Goal: Task Accomplishment & Management: Complete application form

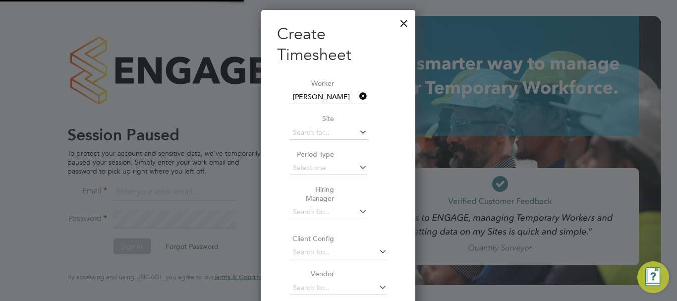
scroll to position [563, 155]
type input "Shelby.miller@uk.g4s.com"
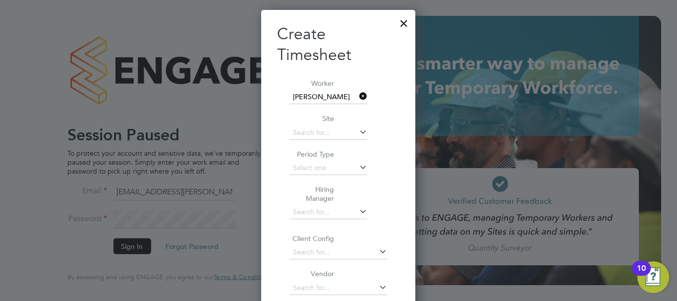
click at [407, 24] on div at bounding box center [404, 21] width 18 height 18
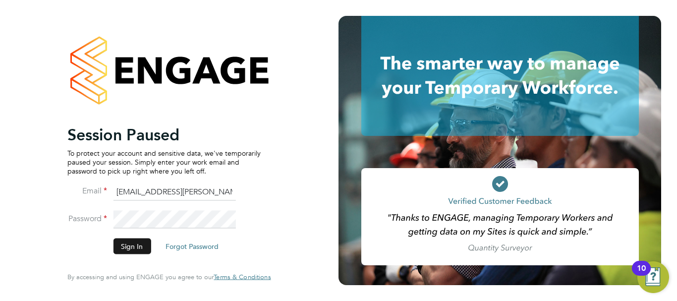
click at [123, 249] on button "Sign In" at bounding box center [132, 246] width 38 height 16
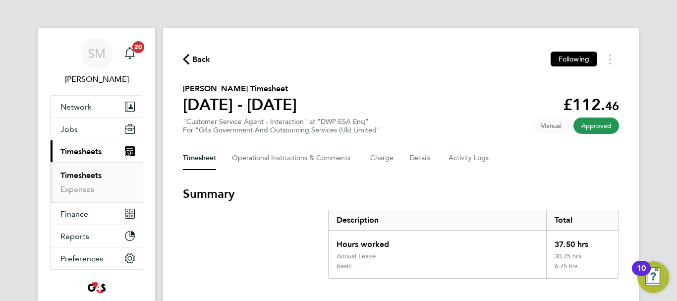
click at [188, 56] on icon "button" at bounding box center [186, 59] width 6 height 10
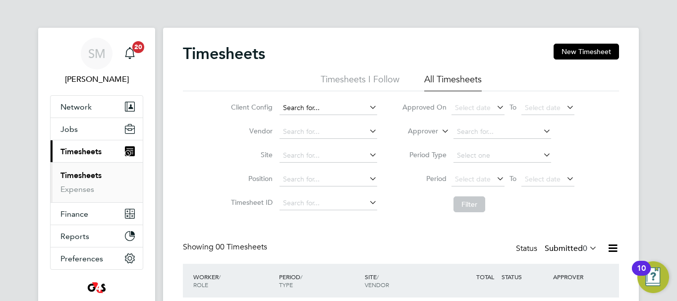
click at [302, 108] on input at bounding box center [329, 108] width 98 height 14
type input "[PERSON_NAME]"
click at [367, 103] on icon at bounding box center [367, 107] width 0 height 14
click at [313, 110] on input at bounding box center [329, 108] width 98 height 14
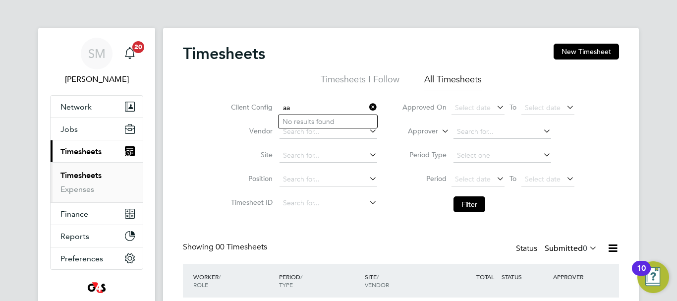
type input "a"
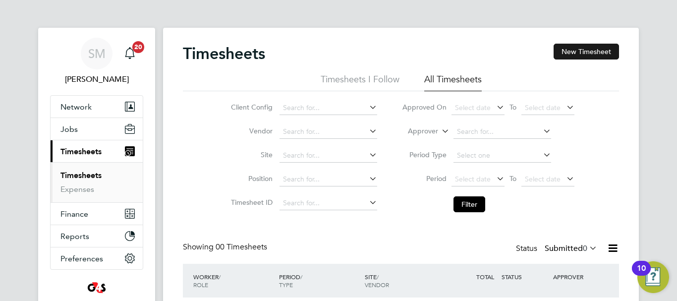
click at [598, 51] on button "New Timesheet" at bounding box center [586, 52] width 65 height 16
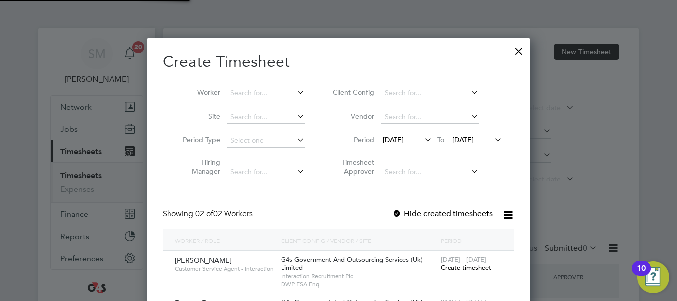
scroll to position [319, 384]
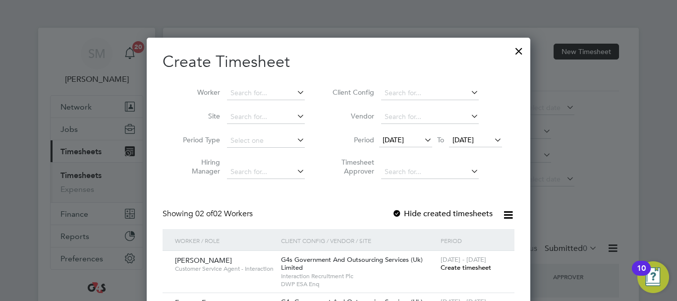
click at [480, 209] on label "Hide created timesheets" at bounding box center [442, 214] width 101 height 10
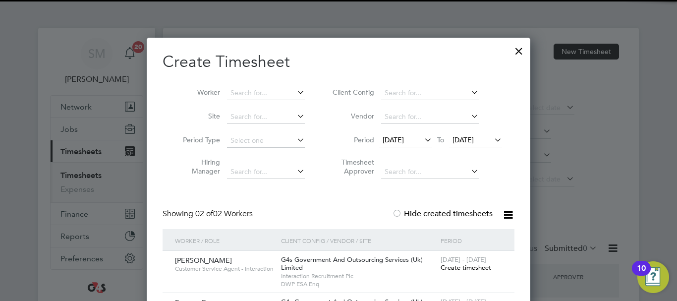
click at [404, 135] on span "[DATE]" at bounding box center [393, 139] width 21 height 9
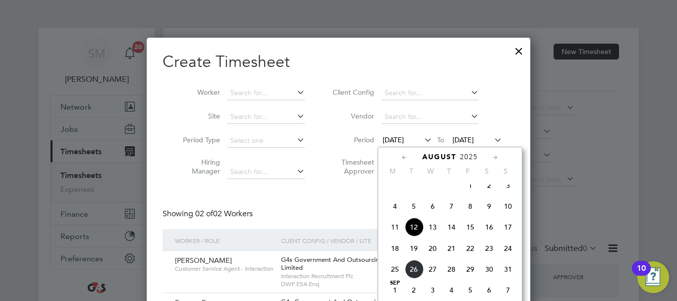
click at [396, 258] on span "18" at bounding box center [395, 248] width 19 height 19
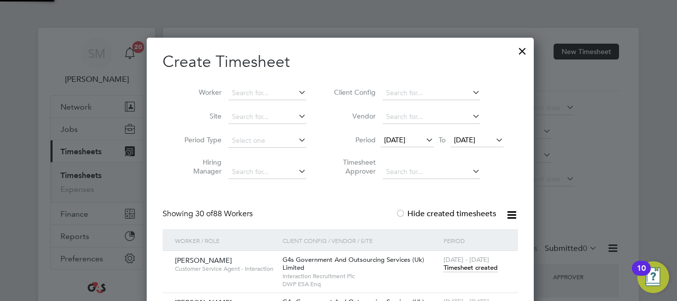
scroll to position [1541, 388]
click at [494, 141] on icon at bounding box center [494, 140] width 0 height 14
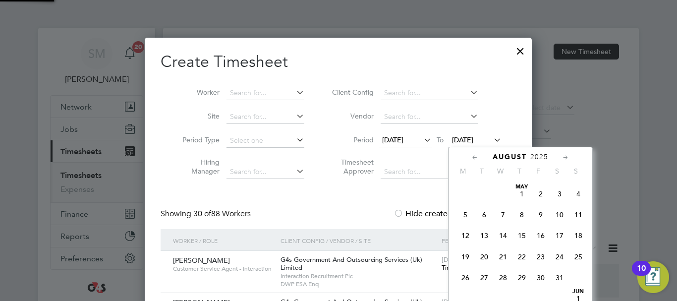
scroll to position [365, 0]
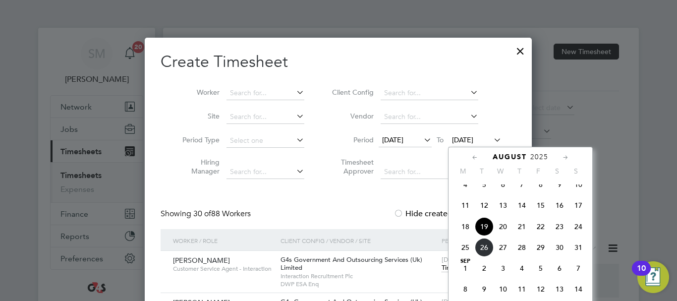
click at [577, 235] on span "24" at bounding box center [578, 226] width 19 height 19
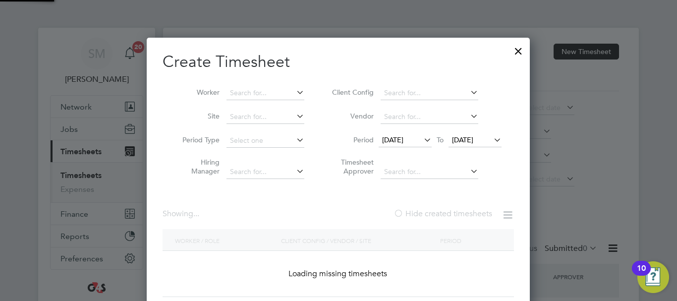
scroll to position [1541, 388]
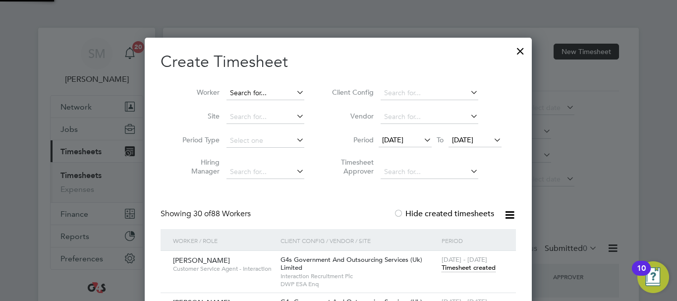
click at [233, 89] on input at bounding box center [266, 93] width 78 height 14
type input "[PERSON_NAME]"
click at [244, 86] on li "Worker" at bounding box center [240, 93] width 154 height 24
click at [245, 97] on input at bounding box center [266, 93] width 78 height 14
click at [241, 94] on input "arrpn cowmans" at bounding box center [266, 93] width 78 height 14
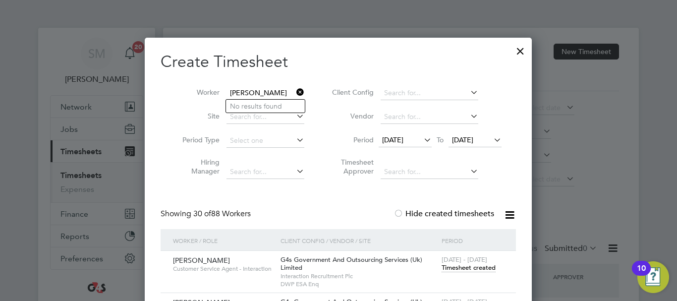
click at [235, 90] on input "[PERSON_NAME]" at bounding box center [266, 93] width 78 height 14
click at [270, 94] on input "[PERSON_NAME]" at bounding box center [266, 93] width 78 height 14
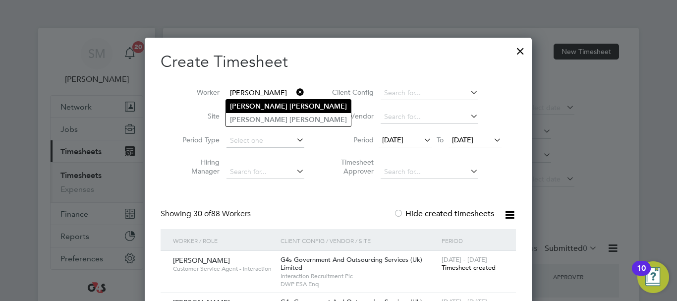
click at [290, 104] on b "[PERSON_NAME]" at bounding box center [319, 106] width 58 height 8
type input "[PERSON_NAME]"
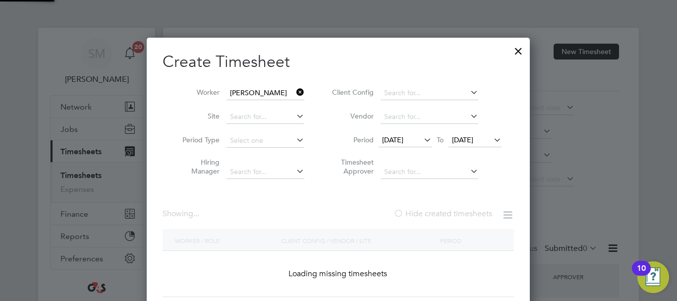
scroll to position [280, 384]
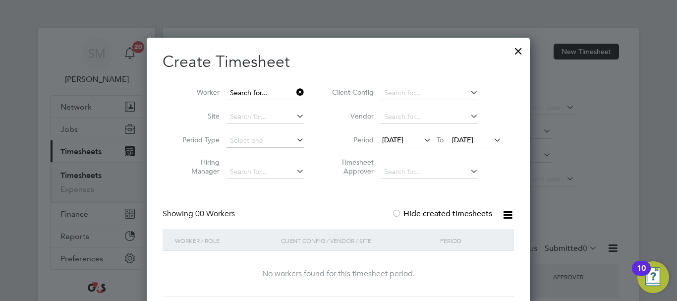
click at [276, 91] on input at bounding box center [266, 93] width 78 height 14
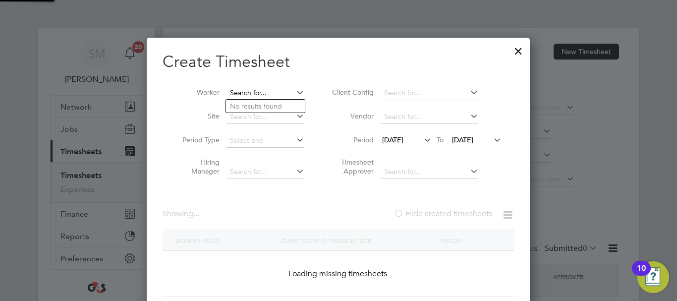
scroll to position [1541, 388]
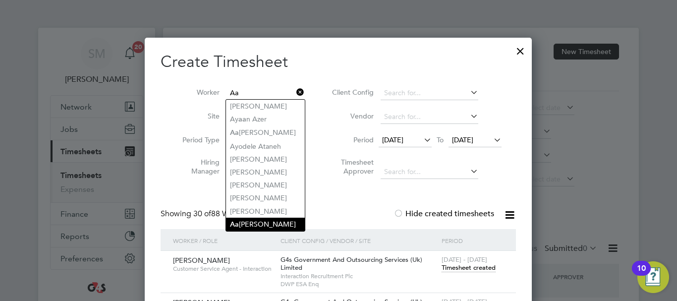
click at [281, 223] on li "Aa [PERSON_NAME]" at bounding box center [265, 224] width 79 height 13
type input "[PERSON_NAME]"
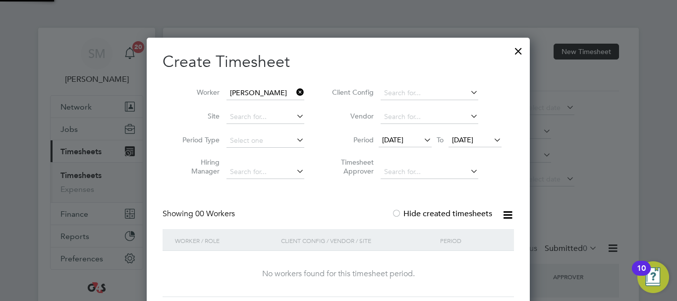
scroll to position [280, 384]
click at [275, 94] on input at bounding box center [266, 93] width 78 height 14
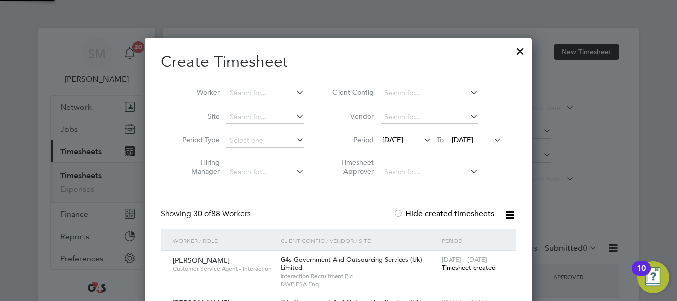
scroll to position [1541, 388]
click at [265, 96] on input at bounding box center [266, 93] width 78 height 14
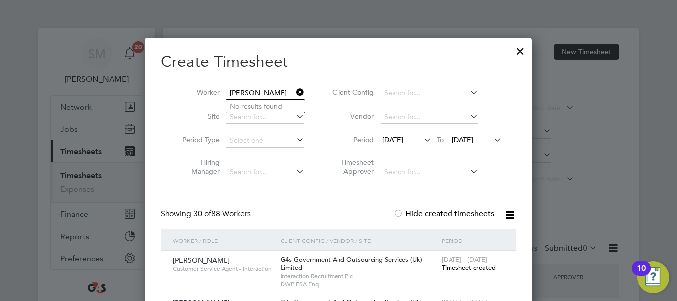
click at [237, 92] on input "[PERSON_NAME]" at bounding box center [266, 93] width 78 height 14
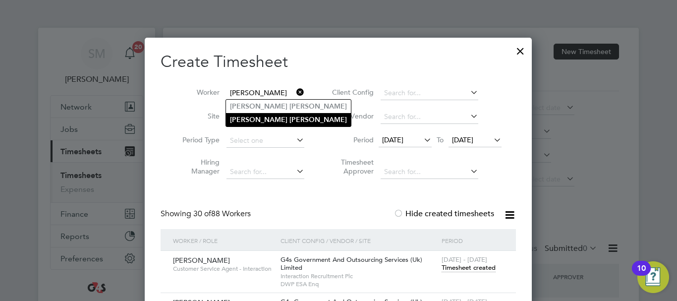
click at [290, 118] on b "[PERSON_NAME]" at bounding box center [319, 120] width 58 height 8
type input "[PERSON_NAME]"
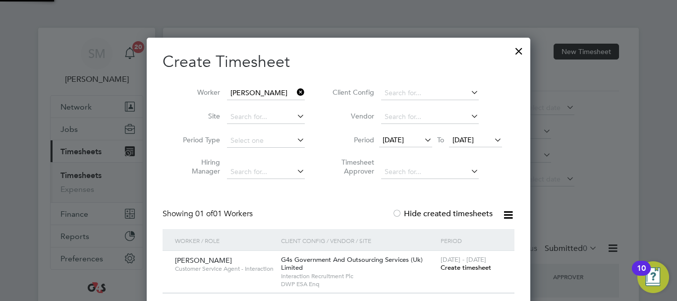
scroll to position [276, 384]
click at [458, 268] on span "Create timesheet" at bounding box center [466, 267] width 51 height 8
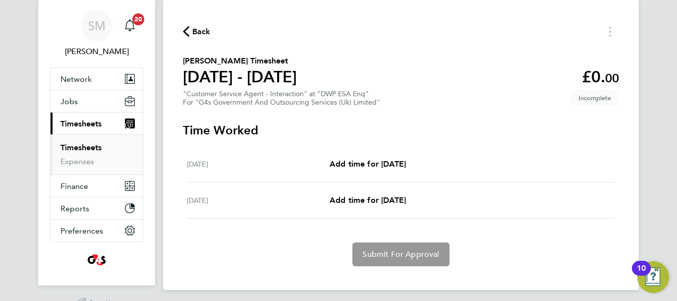
scroll to position [55, 0]
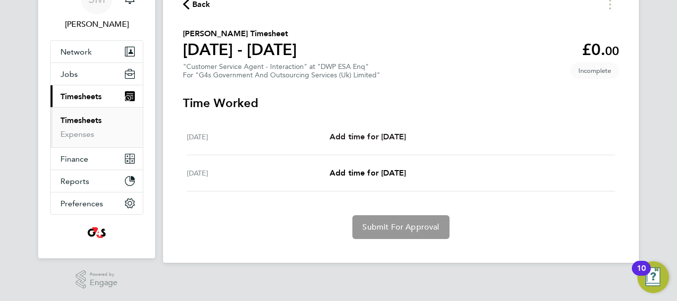
click at [377, 136] on span "Add time for [DATE]" at bounding box center [368, 136] width 76 height 9
select select "30"
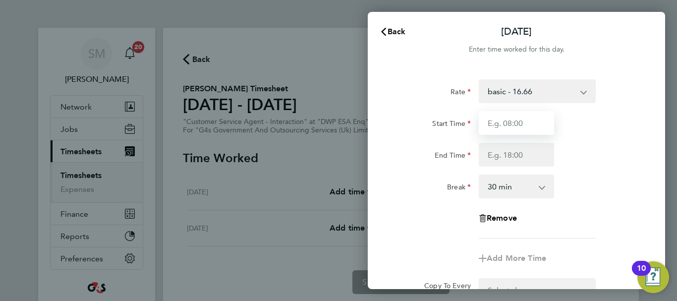
click at [497, 118] on input "Start Time" at bounding box center [516, 123] width 75 height 24
click at [523, 128] on input "Start Time" at bounding box center [516, 123] width 75 height 24
type input "09:00"
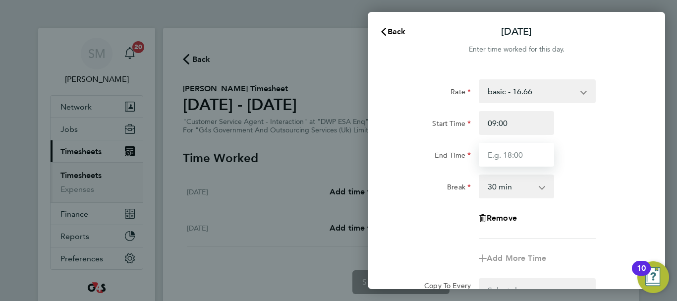
click at [509, 148] on input "End Time" at bounding box center [516, 155] width 75 height 24
type input "17:00"
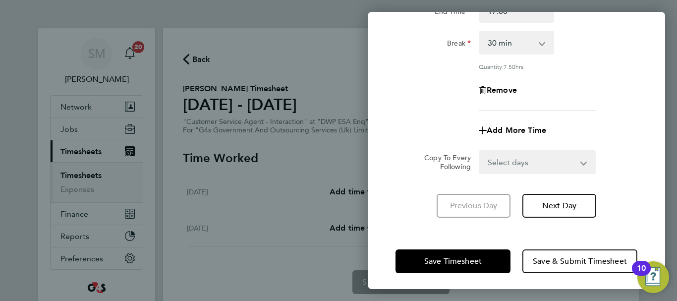
scroll to position [147, 0]
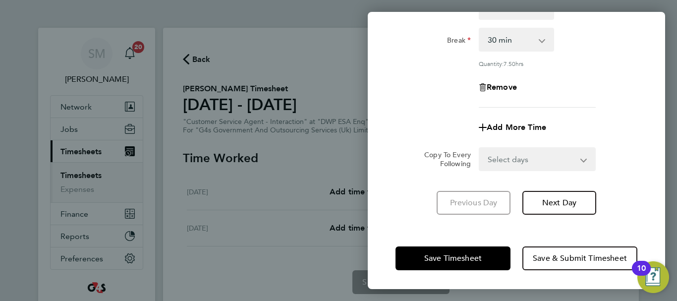
click at [503, 234] on div "Save Timesheet Save & Submit Timesheet" at bounding box center [516, 258] width 297 height 63
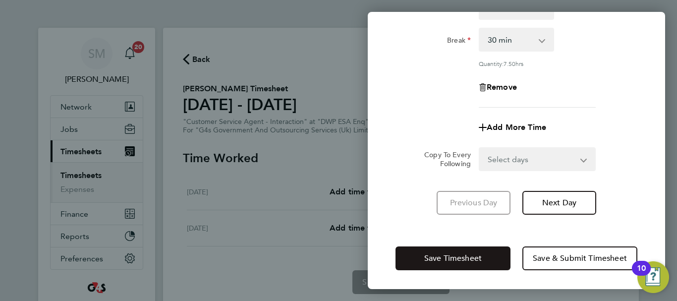
click at [487, 260] on button "Save Timesheet" at bounding box center [453, 258] width 115 height 24
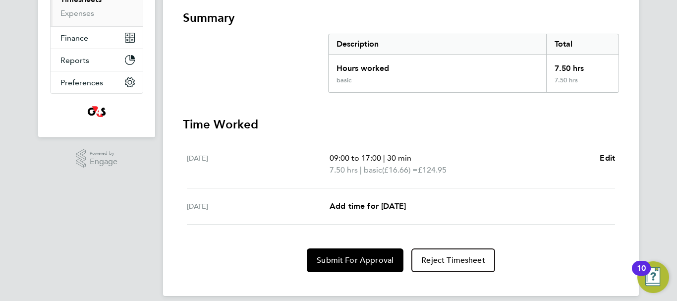
scroll to position [187, 0]
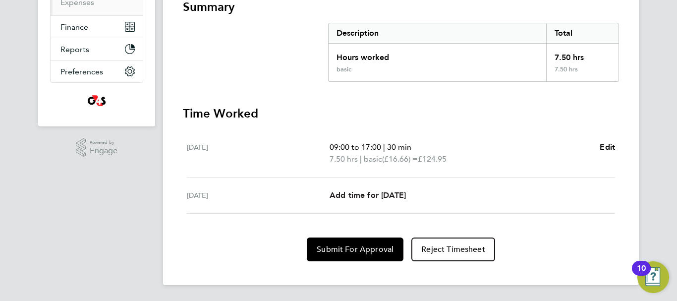
click at [377, 197] on span "Add time for [DATE]" at bounding box center [368, 194] width 76 height 9
select select "30"
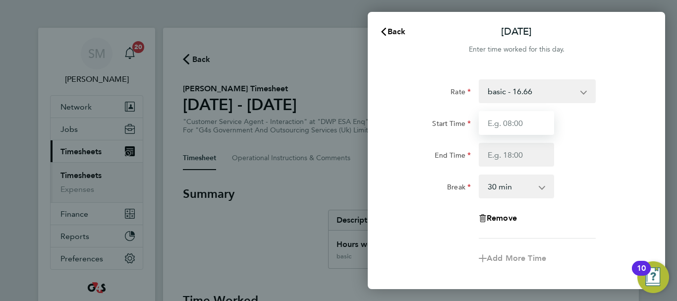
click at [524, 127] on input "Start Time" at bounding box center [516, 123] width 75 height 24
type input "09:00"
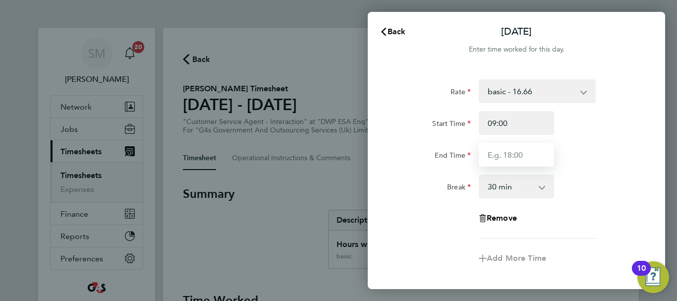
click at [508, 157] on input "End Time" at bounding box center [516, 155] width 75 height 24
type input "17:00"
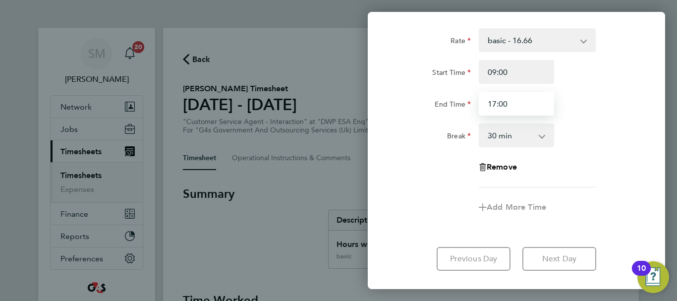
scroll to position [108, 0]
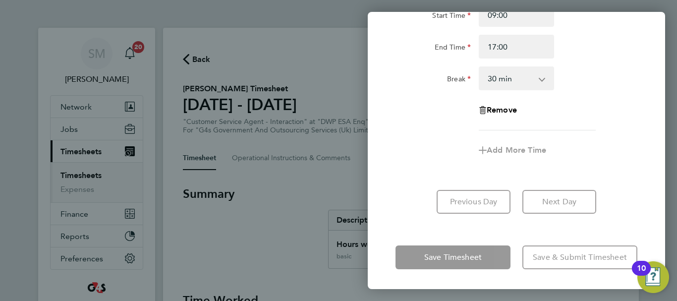
click at [455, 241] on div "Save Timesheet Save & Submit Timesheet" at bounding box center [516, 257] width 297 height 63
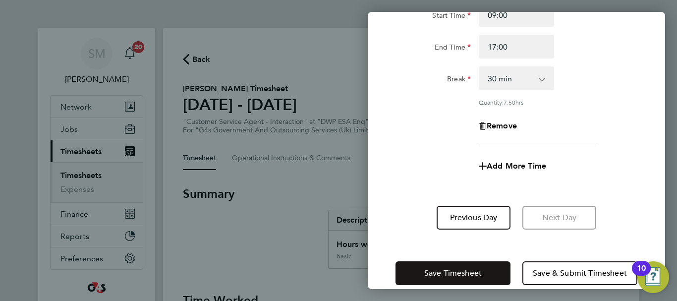
click at [452, 262] on button "Save Timesheet" at bounding box center [453, 273] width 115 height 24
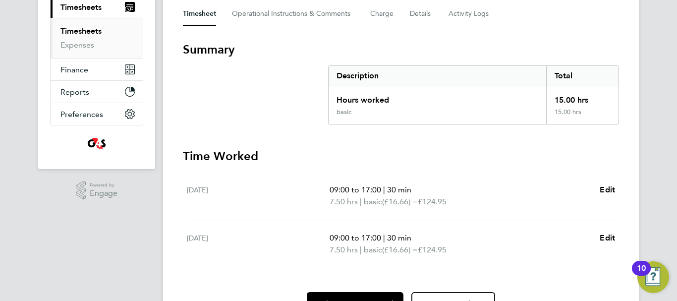
scroll to position [199, 0]
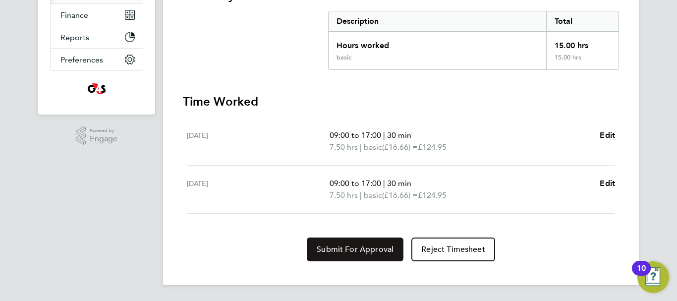
click at [380, 241] on button "Submit For Approval" at bounding box center [355, 249] width 97 height 24
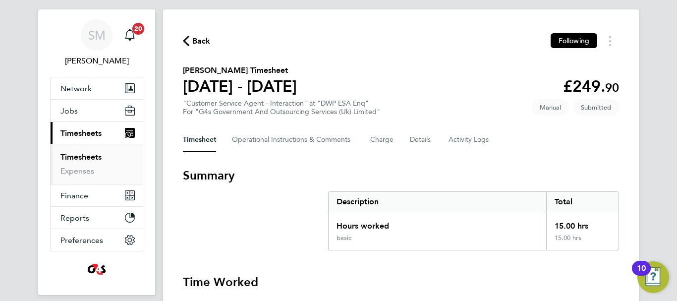
scroll to position [0, 0]
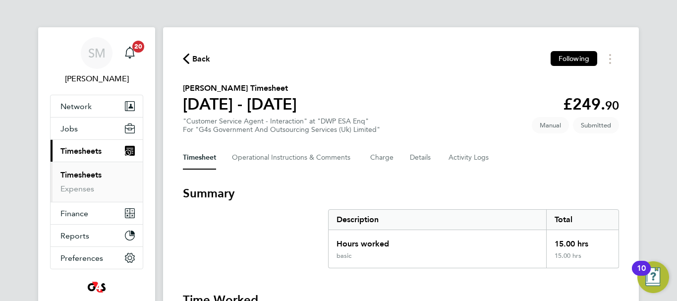
click at [204, 59] on span "Back" at bounding box center [201, 59] width 18 height 12
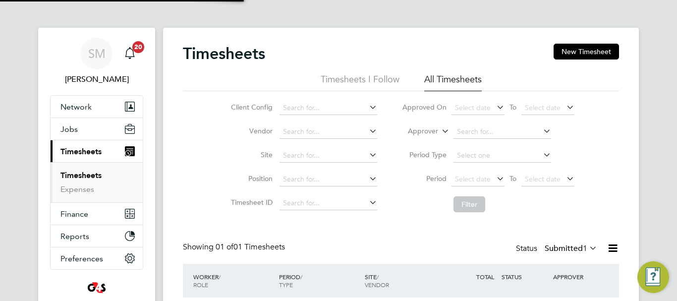
scroll to position [25, 86]
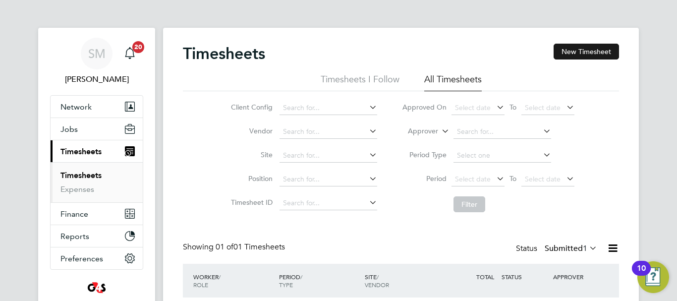
click at [572, 50] on button "New Timesheet" at bounding box center [586, 52] width 65 height 16
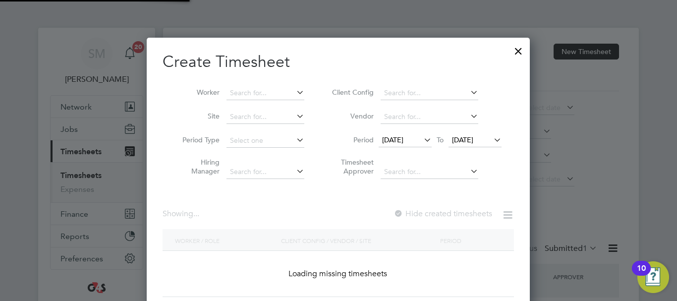
scroll to position [276, 384]
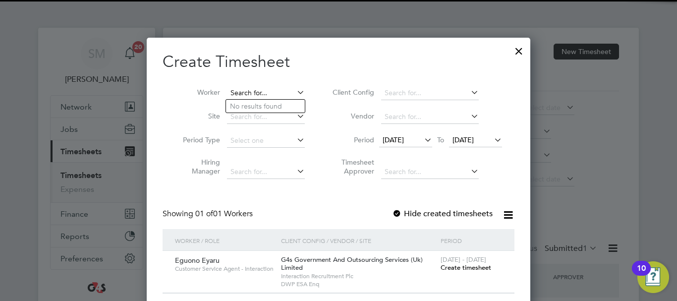
click at [257, 87] on input at bounding box center [266, 93] width 78 height 14
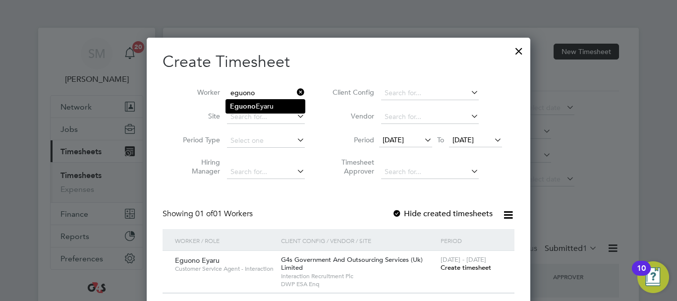
click at [259, 105] on li "Eguono Eyaru" at bounding box center [265, 106] width 79 height 13
type input "Eguono Eyaru"
click at [468, 272] on div "[DATE] - [DATE] Create timesheet" at bounding box center [471, 264] width 66 height 27
click at [473, 269] on span "Create timesheet" at bounding box center [466, 267] width 51 height 8
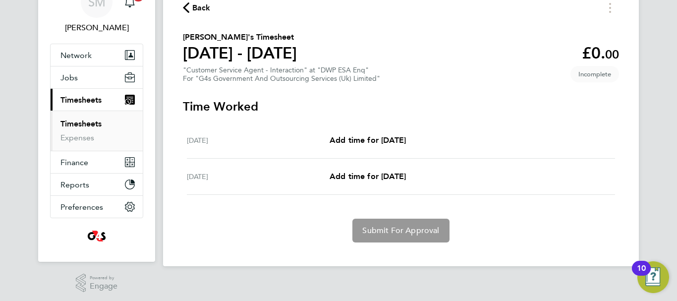
scroll to position [55, 0]
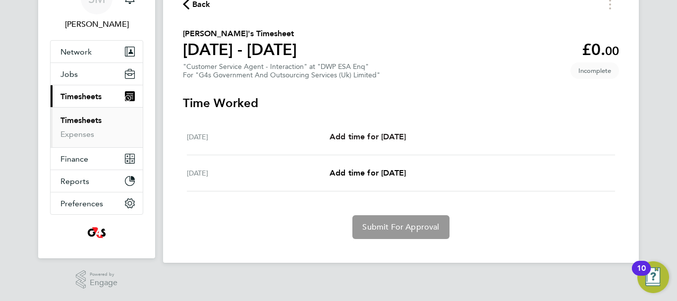
click at [386, 132] on span "Add time for [DATE]" at bounding box center [368, 136] width 76 height 9
select select "30"
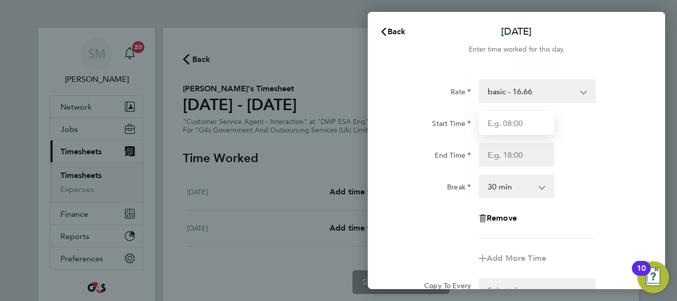
click at [519, 119] on input "Start Time" at bounding box center [516, 123] width 75 height 24
type input "09:00"
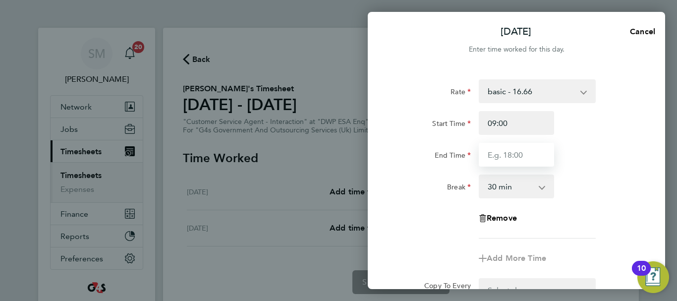
click at [502, 157] on input "End Time" at bounding box center [516, 155] width 75 height 24
type input "17:00"
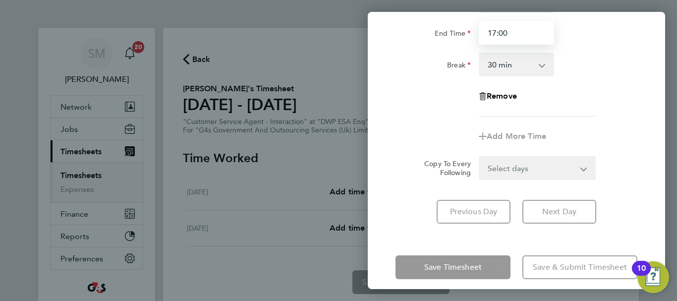
scroll to position [132, 0]
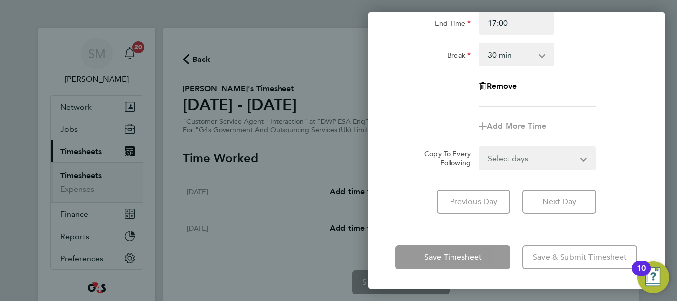
click at [496, 234] on div "[DATE] Cancel Enter time worked for this day. Rate basic - 16.66 Bank Holiday A…" at bounding box center [516, 150] width 297 height 277
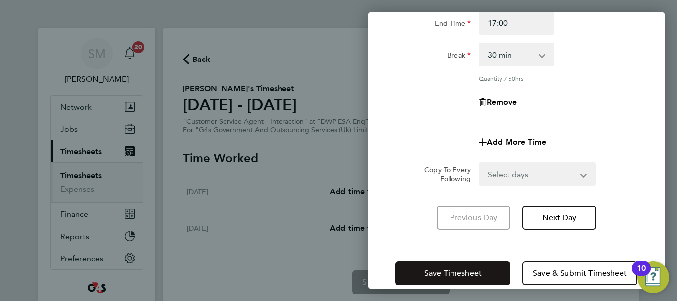
click at [486, 273] on button "Save Timesheet" at bounding box center [453, 273] width 115 height 24
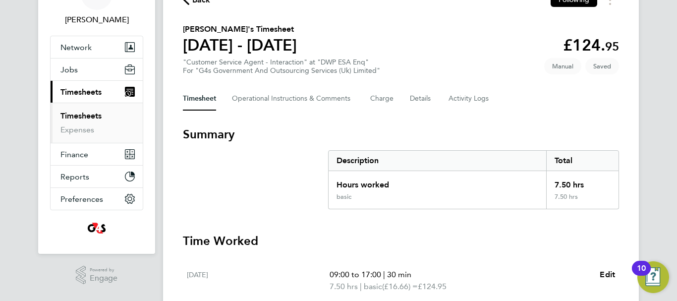
scroll to position [187, 0]
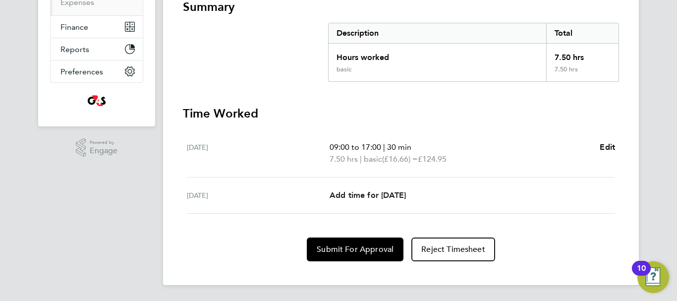
click at [359, 192] on span "Add time for [DATE]" at bounding box center [368, 194] width 76 height 9
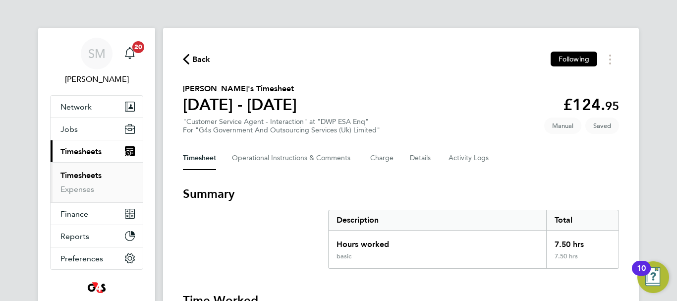
select select "30"
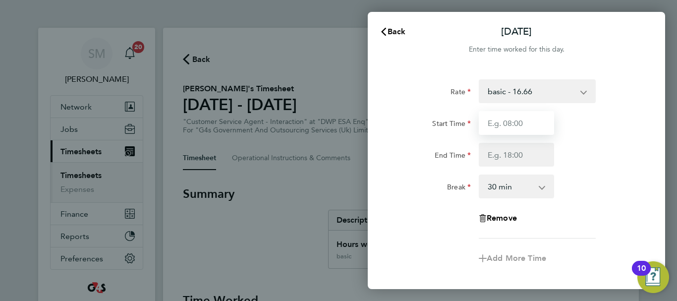
click at [519, 118] on input "Start Time" at bounding box center [516, 123] width 75 height 24
type input "09:00"
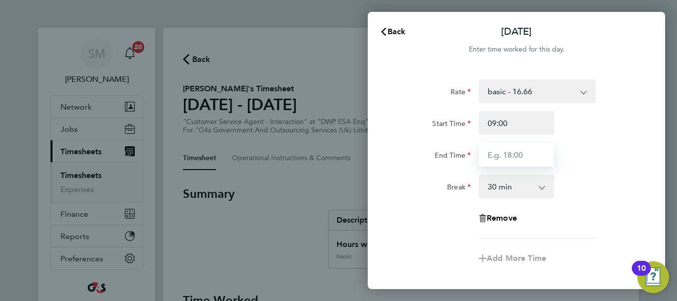
click at [509, 164] on input "End Time" at bounding box center [516, 155] width 75 height 24
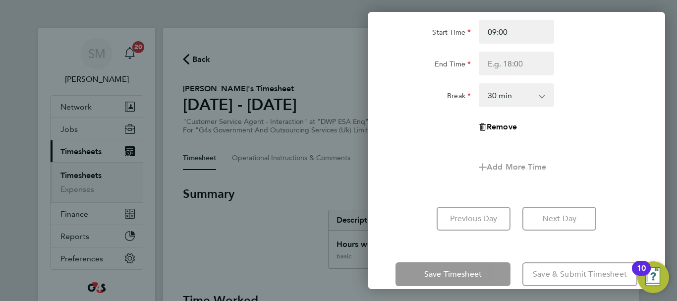
scroll to position [108, 0]
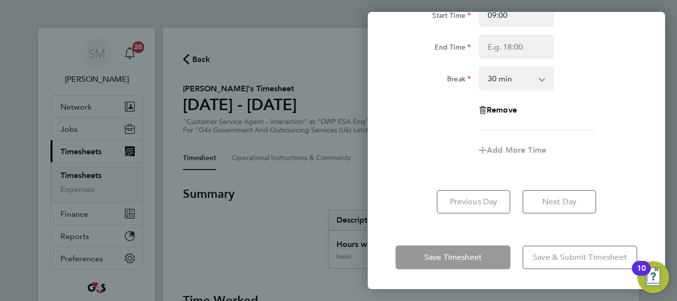
click at [444, 235] on div "Save Timesheet Save & Submit Timesheet" at bounding box center [516, 257] width 297 height 63
click at [546, 227] on div "Save Timesheet Save & Submit Timesheet" at bounding box center [516, 257] width 297 height 63
click at [632, 180] on div "Rate basic - 16.66 Bank Holiday Annual Leave x2 - 32.79 System Issue Not Paid S…" at bounding box center [516, 92] width 297 height 266
click at [523, 43] on input "End Time" at bounding box center [516, 47] width 75 height 24
type input "17:00"
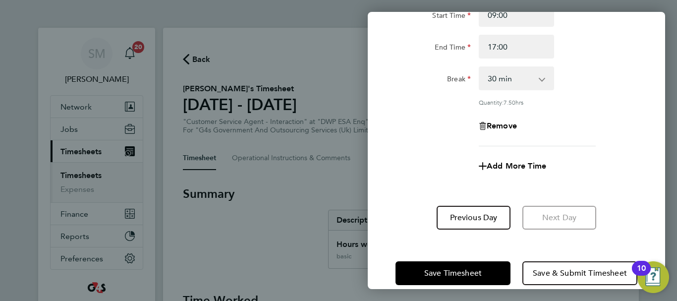
click at [615, 246] on div "Save Timesheet Save & Submit Timesheet" at bounding box center [516, 272] width 297 height 63
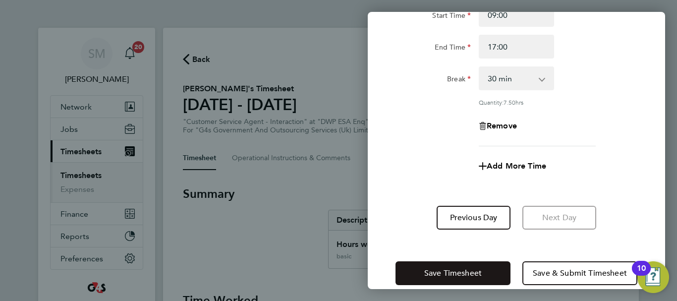
drag, startPoint x: 464, startPoint y: 274, endPoint x: 492, endPoint y: 274, distance: 28.8
click at [463, 274] on span "Save Timesheet" at bounding box center [453, 273] width 58 height 10
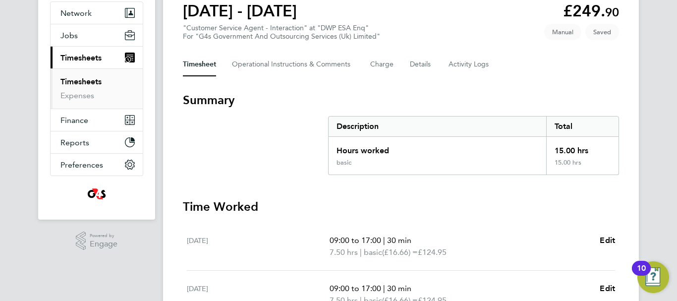
scroll to position [199, 0]
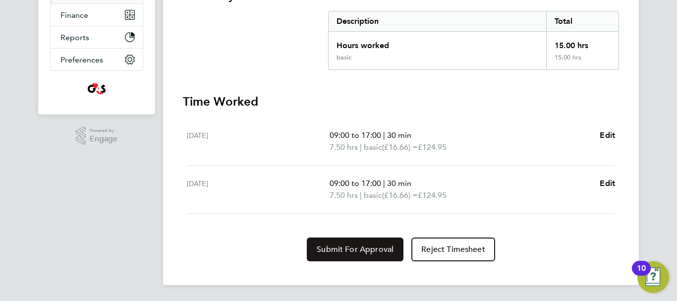
click at [360, 242] on button "Submit For Approval" at bounding box center [355, 249] width 97 height 24
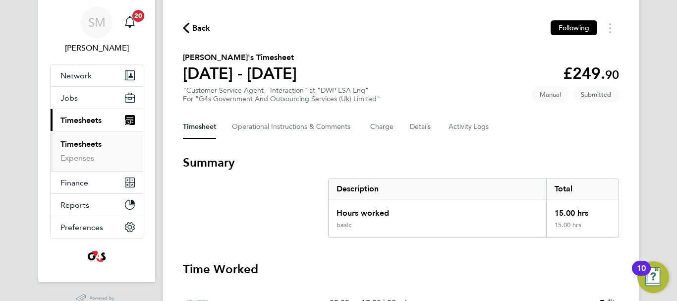
scroll to position [0, 0]
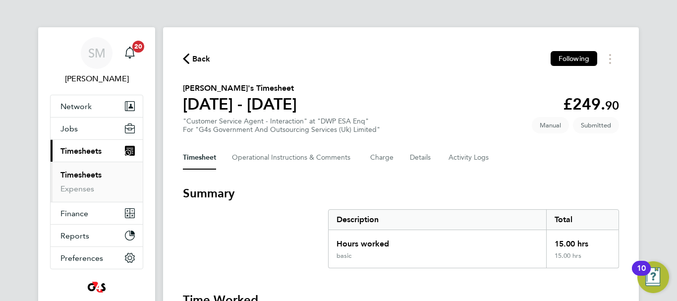
click at [194, 64] on span "Back" at bounding box center [201, 59] width 18 height 12
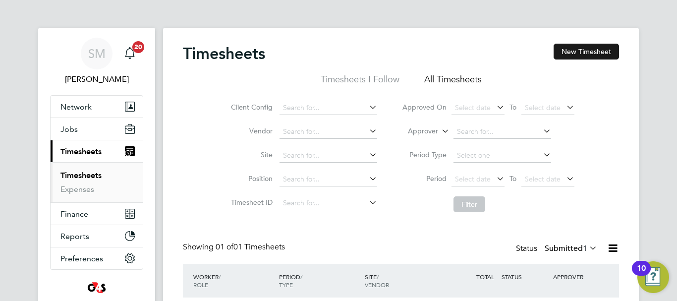
click at [578, 54] on button "New Timesheet" at bounding box center [586, 52] width 65 height 16
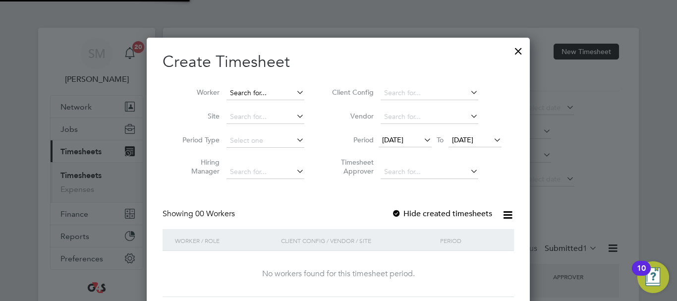
click at [260, 87] on input at bounding box center [266, 93] width 78 height 14
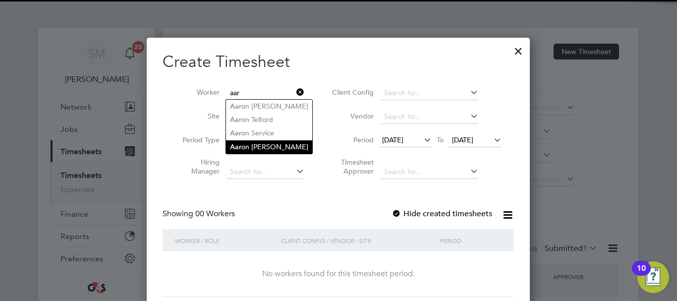
click at [250, 144] on li "Aar on [PERSON_NAME]" at bounding box center [269, 146] width 86 height 13
type input "[PERSON_NAME]"
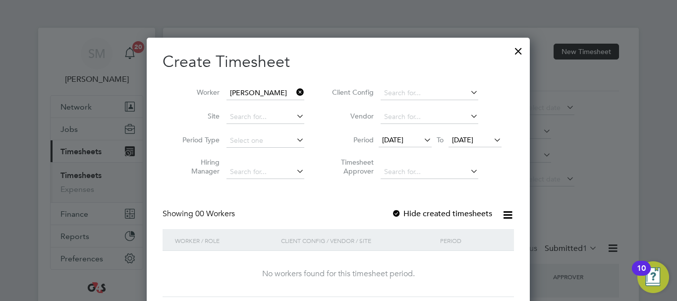
click at [399, 213] on div at bounding box center [397, 214] width 10 height 10
click at [422, 137] on icon at bounding box center [422, 140] width 0 height 14
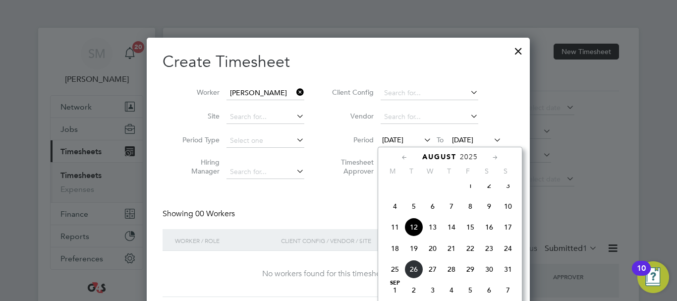
click at [399, 258] on span "18" at bounding box center [395, 248] width 19 height 19
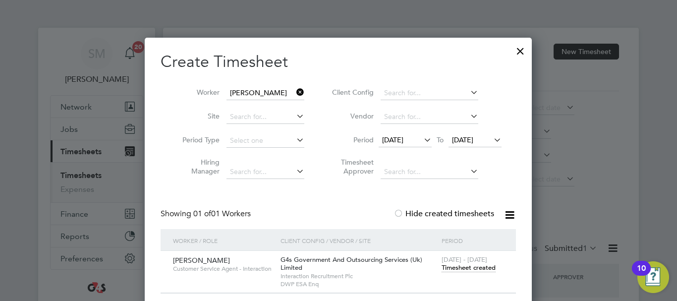
click at [459, 266] on span "Timesheet created" at bounding box center [469, 267] width 54 height 9
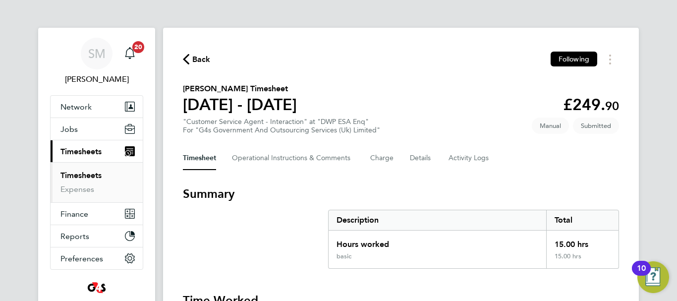
click at [190, 57] on span "Back" at bounding box center [197, 58] width 28 height 9
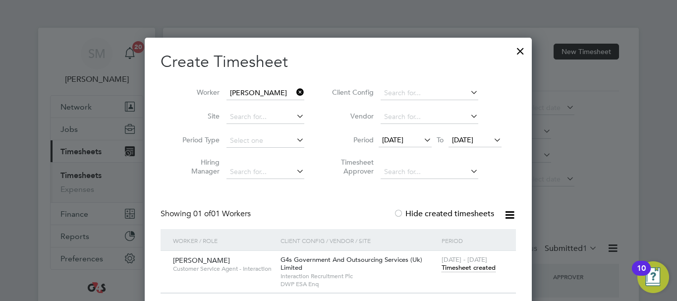
click at [515, 51] on div at bounding box center [521, 49] width 18 height 18
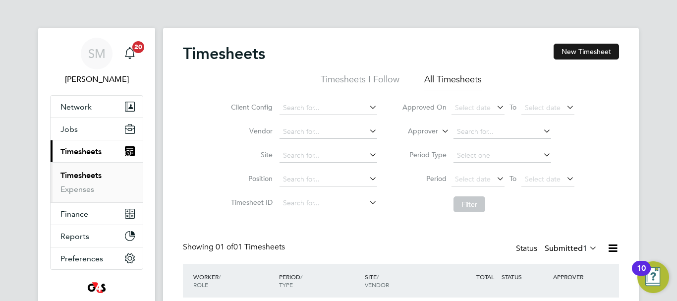
click at [581, 53] on button "New Timesheet" at bounding box center [586, 52] width 65 height 16
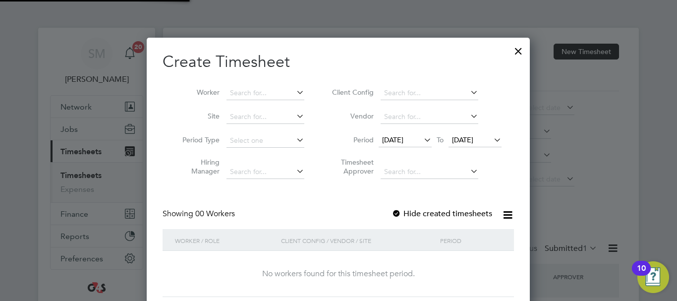
scroll to position [280, 384]
click at [404, 138] on span "[DATE]" at bounding box center [392, 139] width 21 height 9
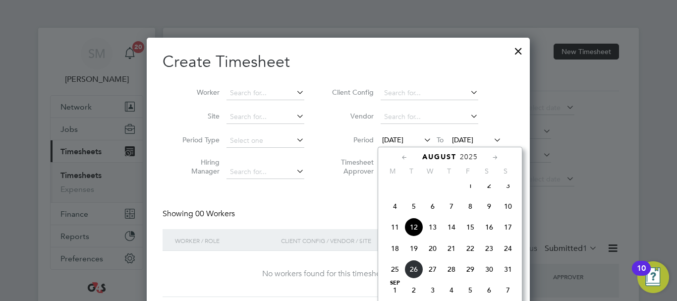
click at [399, 255] on span "18" at bounding box center [395, 248] width 19 height 19
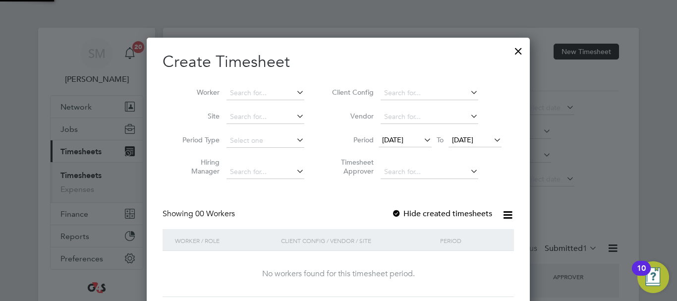
scroll to position [280, 384]
click at [473, 139] on span "[DATE]" at bounding box center [462, 139] width 21 height 9
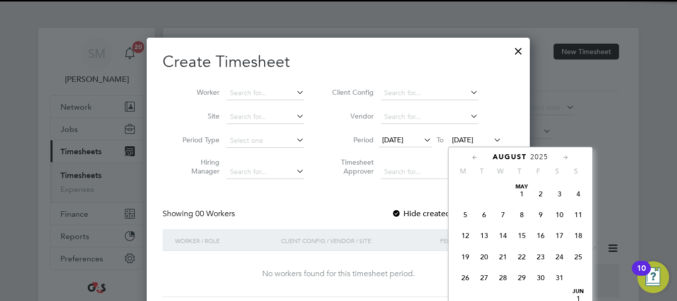
scroll to position [365, 0]
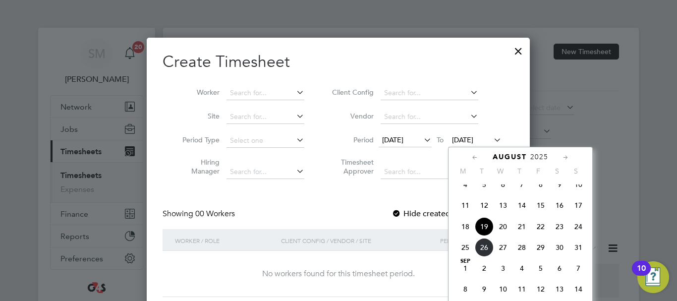
click at [580, 236] on span "24" at bounding box center [578, 226] width 19 height 19
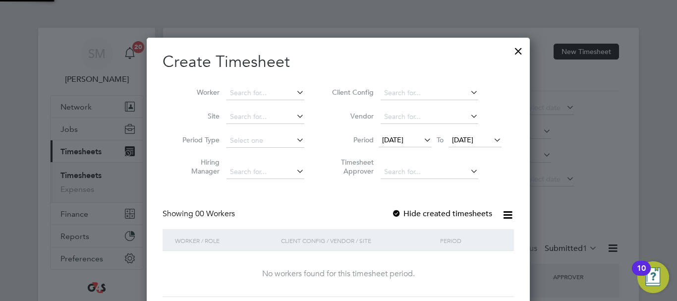
scroll to position [280, 384]
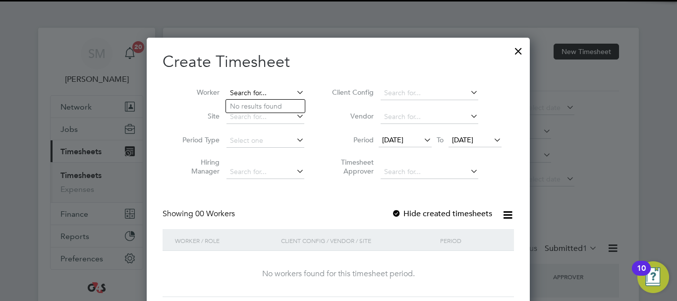
click at [240, 90] on input at bounding box center [266, 93] width 78 height 14
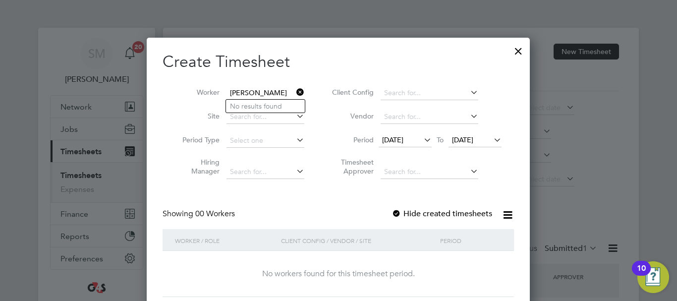
type input "[PERSON_NAME]"
click at [273, 92] on input at bounding box center [266, 93] width 78 height 14
type input "[PERSON_NAME]"
click at [249, 89] on input at bounding box center [266, 93] width 78 height 14
click at [400, 209] on div at bounding box center [397, 214] width 10 height 10
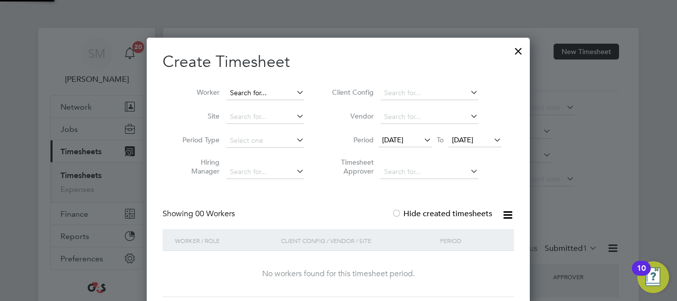
click at [248, 94] on input at bounding box center [266, 93] width 78 height 14
type input "[PERSON_NAME]"
click at [294, 89] on icon at bounding box center [294, 92] width 0 height 14
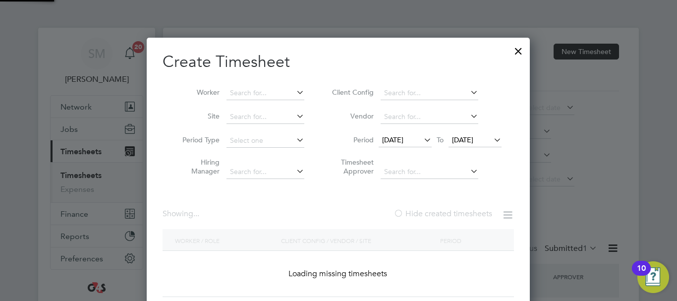
scroll to position [1541, 388]
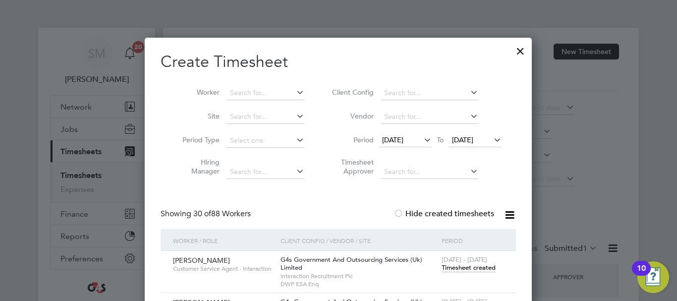
click at [519, 49] on div at bounding box center [521, 49] width 18 height 18
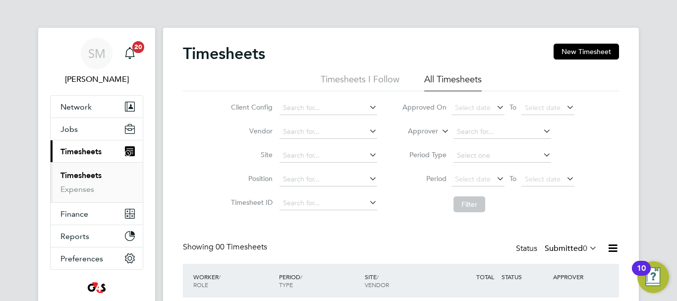
click at [595, 61] on div "Timesheets New Timesheet" at bounding box center [401, 59] width 436 height 30
click at [595, 59] on button "New Timesheet" at bounding box center [586, 52] width 65 height 16
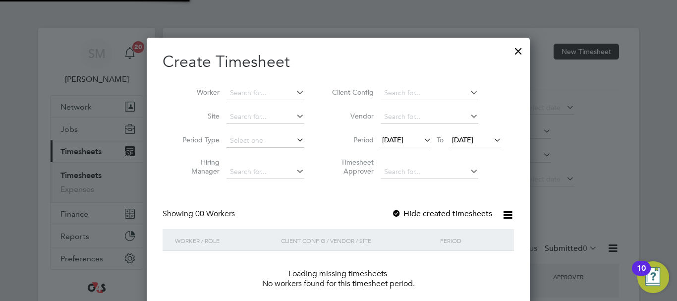
scroll to position [280, 384]
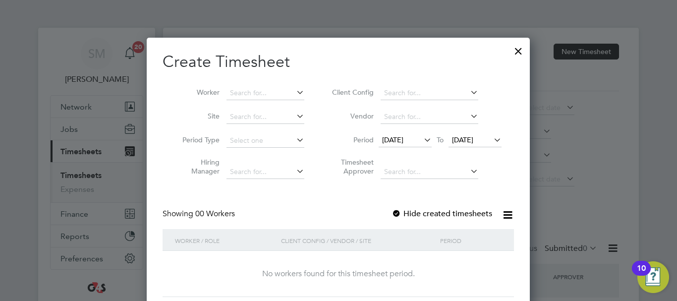
click at [422, 145] on span "[DATE]" at bounding box center [405, 140] width 53 height 13
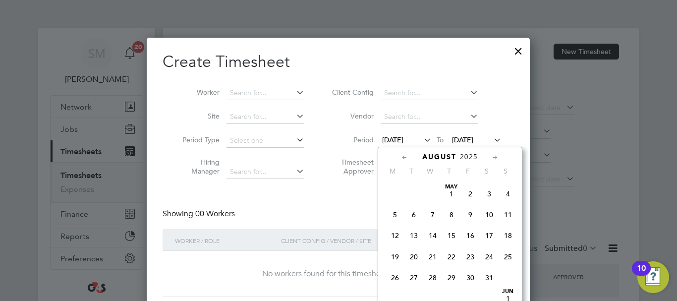
scroll to position [343, 0]
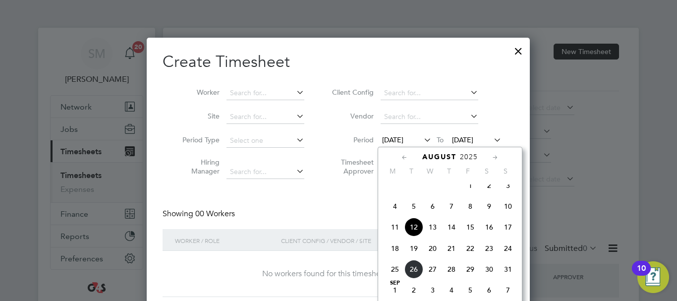
click at [395, 258] on span "18" at bounding box center [395, 248] width 19 height 19
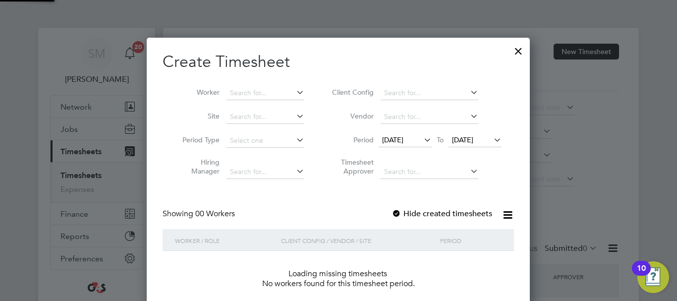
scroll to position [280, 384]
click at [473, 136] on span "[DATE]" at bounding box center [462, 139] width 21 height 9
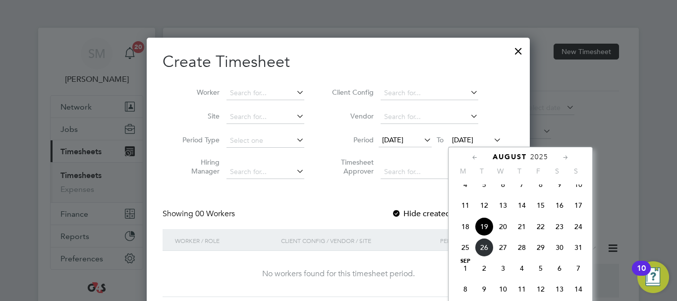
click at [581, 231] on span "24" at bounding box center [578, 226] width 19 height 19
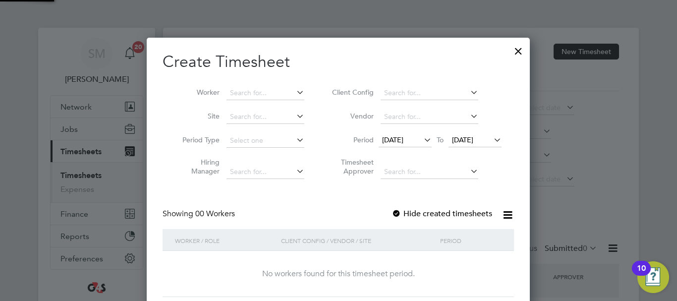
scroll to position [280, 384]
click at [401, 213] on div at bounding box center [397, 214] width 10 height 10
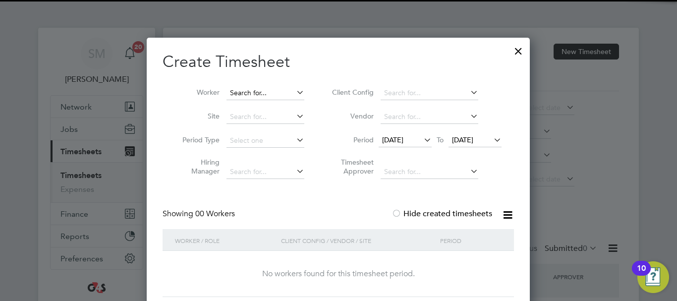
click at [261, 94] on input at bounding box center [266, 93] width 78 height 14
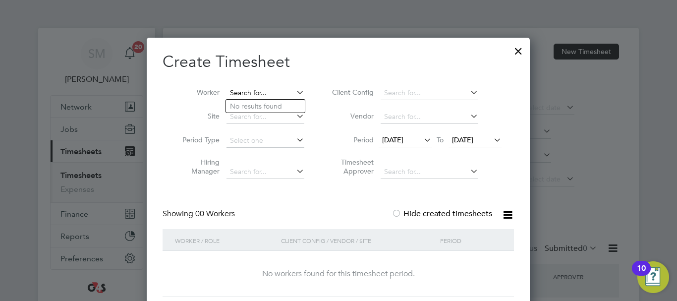
click at [258, 91] on input at bounding box center [266, 93] width 78 height 14
click at [265, 91] on input "[PERSON_NAME]" at bounding box center [266, 93] width 78 height 14
click at [290, 102] on b "Lisasi" at bounding box center [298, 106] width 17 height 8
type input "[PERSON_NAME]"
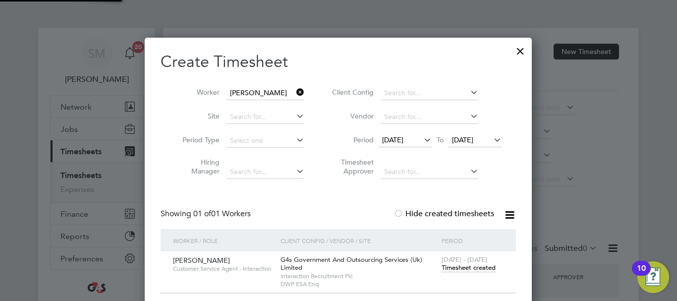
scroll to position [276, 388]
click at [465, 256] on span "[DATE] - [DATE]" at bounding box center [465, 259] width 46 height 8
click at [465, 268] on span "Timesheet created" at bounding box center [469, 267] width 54 height 9
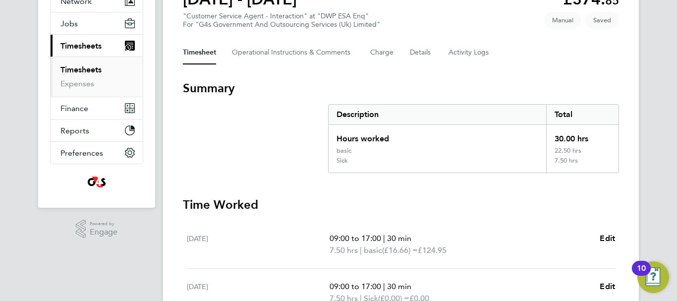
scroll to position [297, 0]
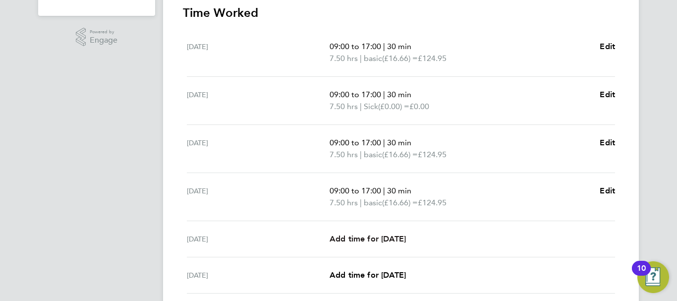
click at [386, 242] on span "Add time for [DATE]" at bounding box center [368, 238] width 76 height 9
select select "30"
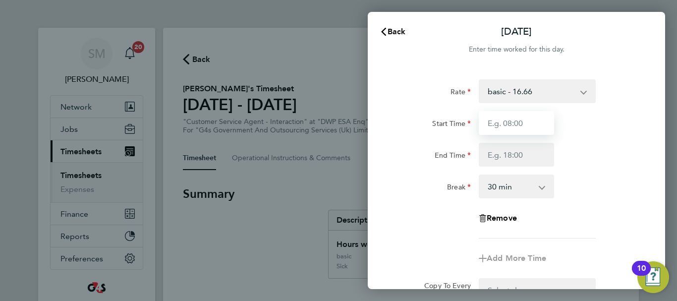
click at [514, 125] on input "Start Time" at bounding box center [516, 123] width 75 height 24
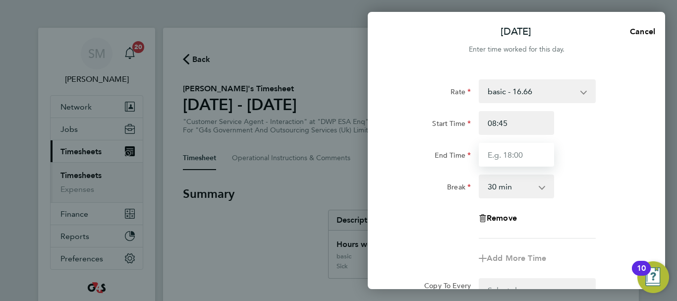
click at [514, 152] on input "End Time" at bounding box center [516, 155] width 75 height 24
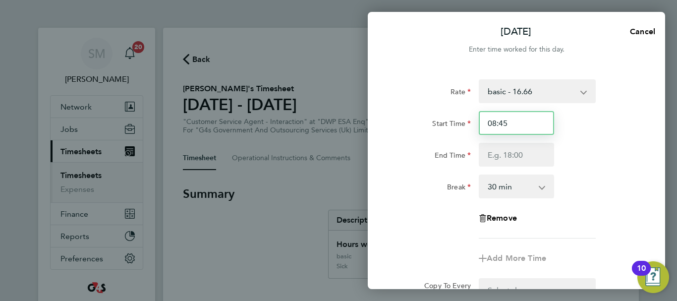
click at [518, 123] on input "08:45" at bounding box center [516, 123] width 75 height 24
type input "0"
type input "07:45"
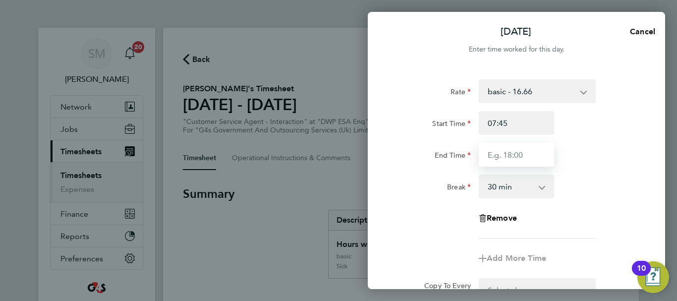
click at [512, 156] on input "End Time" at bounding box center [516, 155] width 75 height 24
type input "15:00"
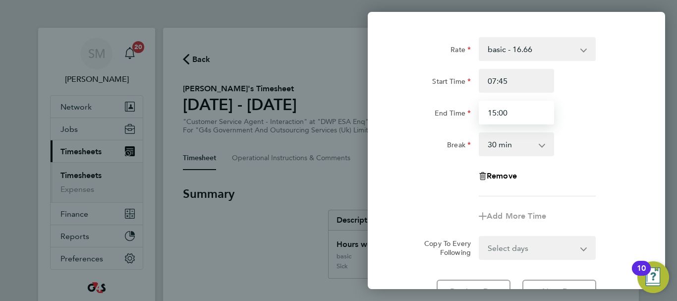
scroll to position [132, 0]
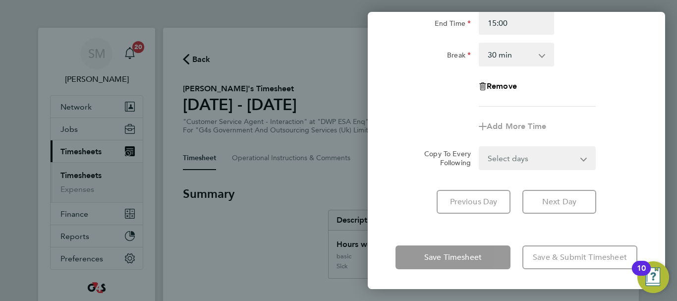
click at [503, 237] on div "[DATE] Cancel Enter time worked for this day. Rate basic - 16.66 Annual Leave x…" at bounding box center [516, 150] width 297 height 277
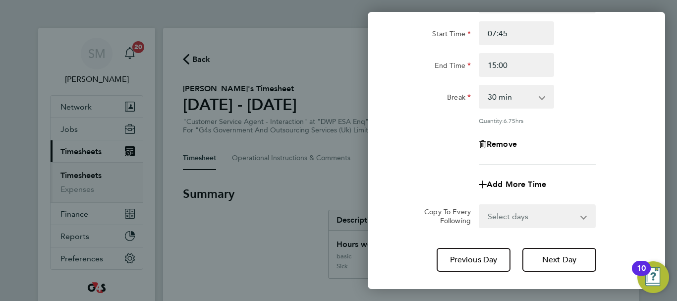
scroll to position [0, 0]
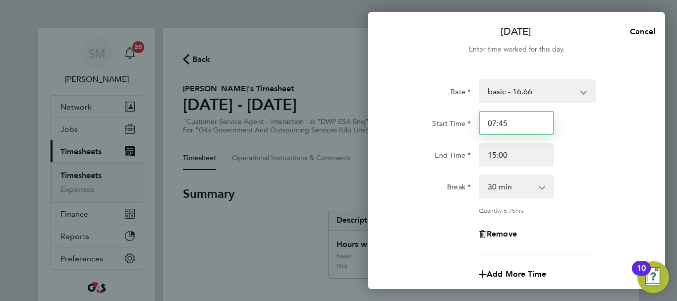
drag, startPoint x: 537, startPoint y: 120, endPoint x: 488, endPoint y: 122, distance: 49.6
click at [488, 122] on input "07:45" at bounding box center [516, 123] width 75 height 24
click at [510, 123] on input "Start Time" at bounding box center [516, 123] width 75 height 24
type input "09:00"
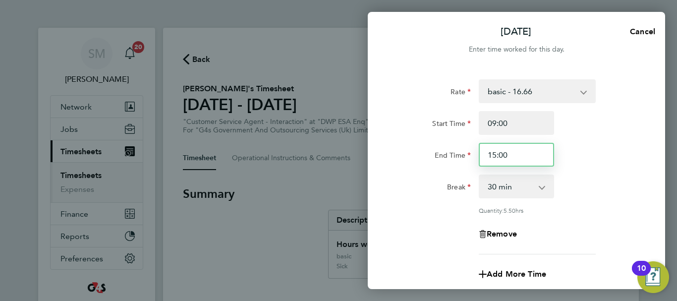
click at [506, 154] on input "15:00" at bounding box center [516, 155] width 75 height 24
drag, startPoint x: 499, startPoint y: 152, endPoint x: 492, endPoint y: 152, distance: 6.9
click at [492, 152] on input "15:00" at bounding box center [516, 155] width 75 height 24
type input "1"
click at [510, 146] on input "End Time" at bounding box center [516, 155] width 75 height 24
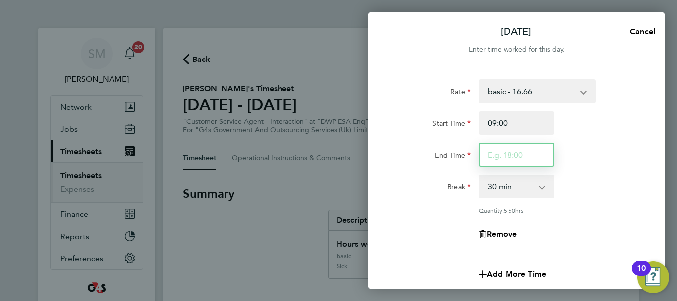
type input "17:00"
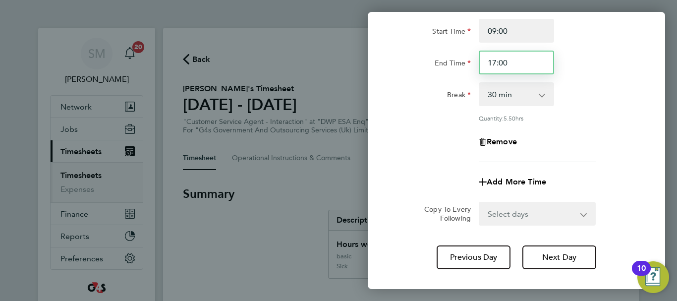
scroll to position [147, 0]
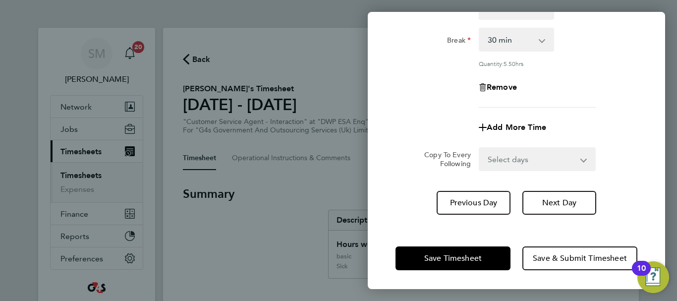
click at [514, 237] on div "Save Timesheet Save & Submit Timesheet" at bounding box center [516, 258] width 297 height 63
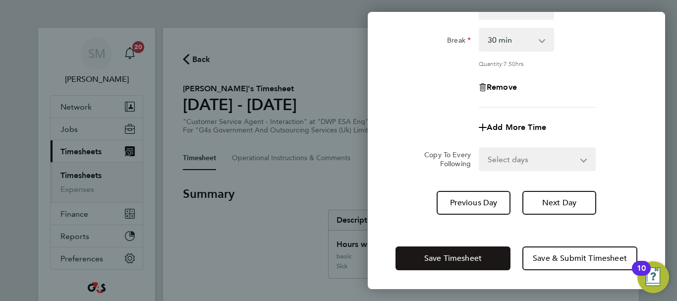
click at [496, 251] on button "Save Timesheet" at bounding box center [453, 258] width 115 height 24
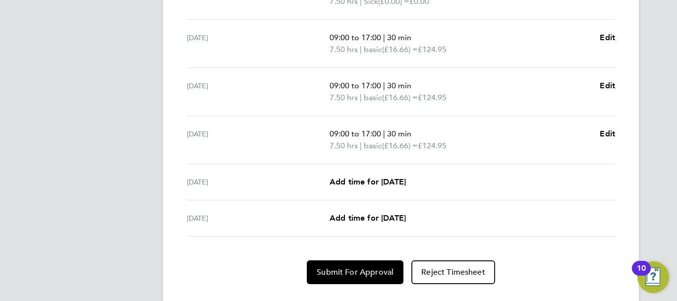
scroll to position [425, 0]
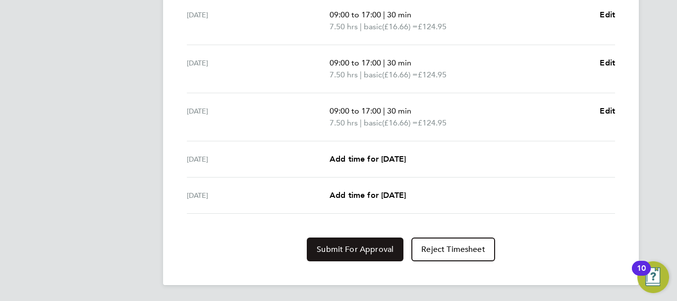
click at [348, 247] on span "Submit For Approval" at bounding box center [355, 249] width 77 height 10
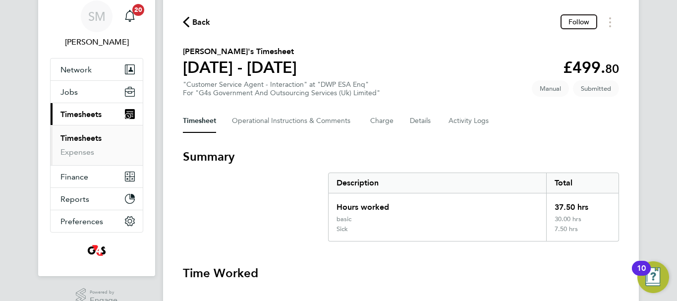
scroll to position [0, 0]
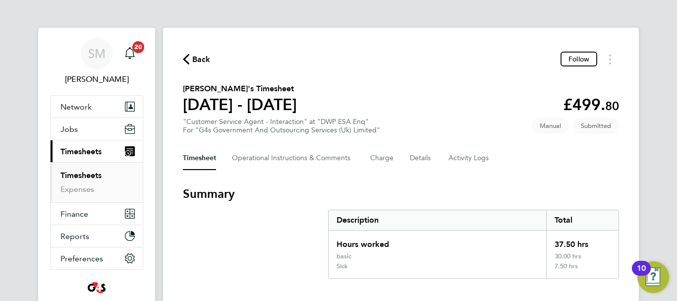
click at [203, 57] on span "Back" at bounding box center [201, 60] width 18 height 12
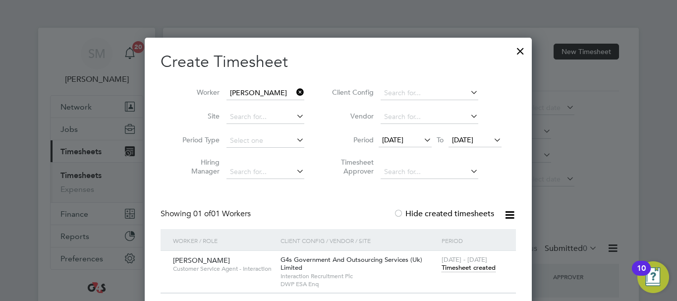
click at [294, 91] on icon at bounding box center [294, 92] width 0 height 14
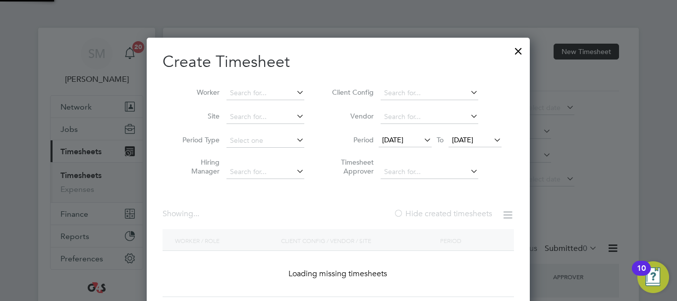
scroll to position [280, 384]
click at [263, 92] on input at bounding box center [266, 93] width 78 height 14
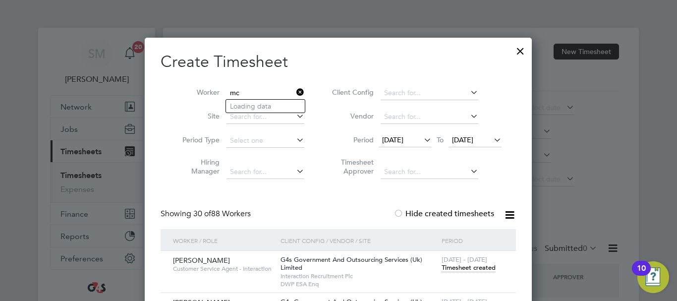
type input "m"
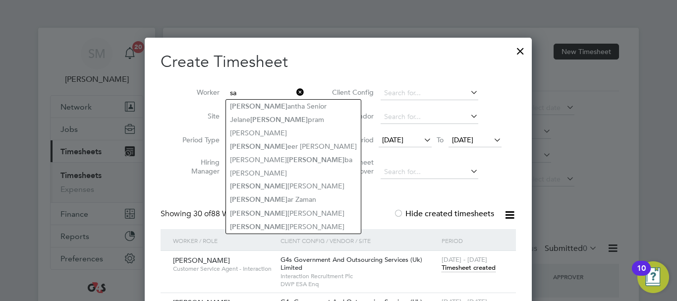
type input "s"
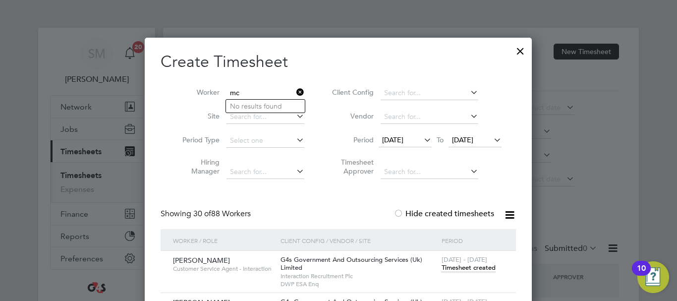
type input "m"
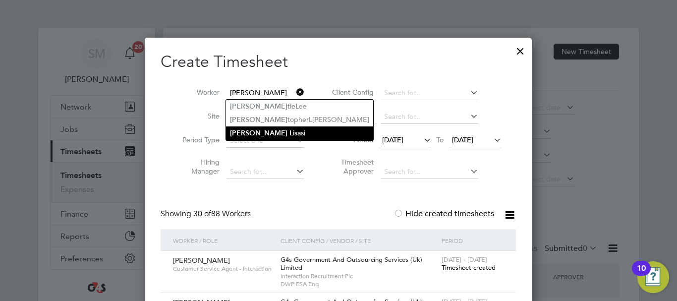
click at [266, 135] on li "[PERSON_NAME]" at bounding box center [299, 132] width 147 height 13
type input "[PERSON_NAME]"
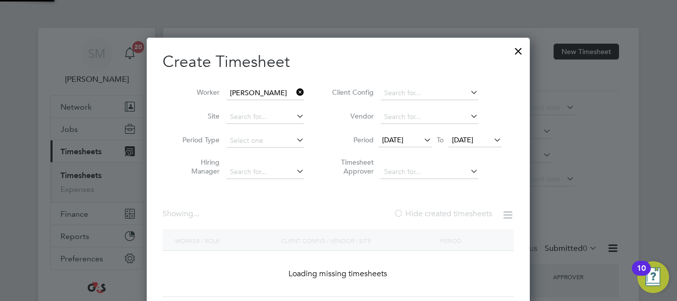
scroll to position [276, 388]
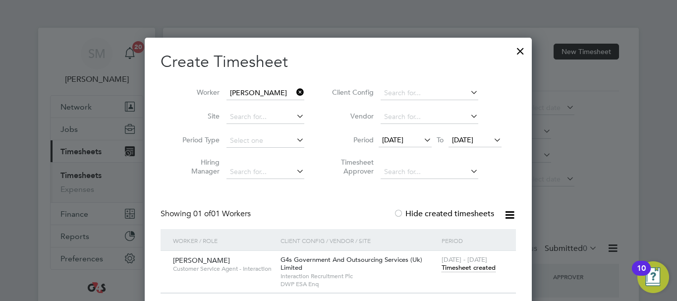
click at [458, 276] on div "[DATE] - [DATE] Timesheet created" at bounding box center [472, 264] width 67 height 27
click at [464, 269] on span "Timesheet created" at bounding box center [469, 267] width 54 height 9
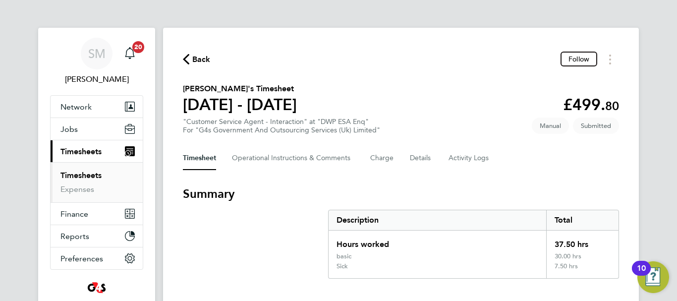
click at [196, 60] on span "Back" at bounding box center [201, 60] width 18 height 12
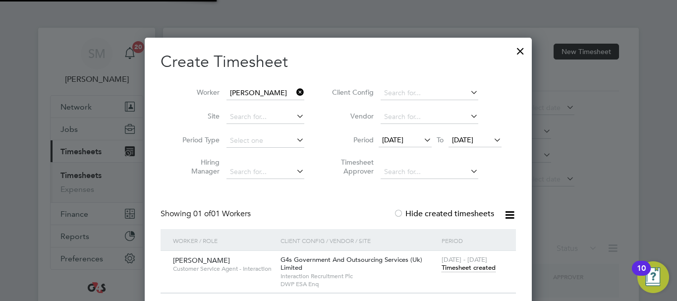
scroll to position [5, 5]
click at [294, 89] on icon at bounding box center [294, 92] width 0 height 14
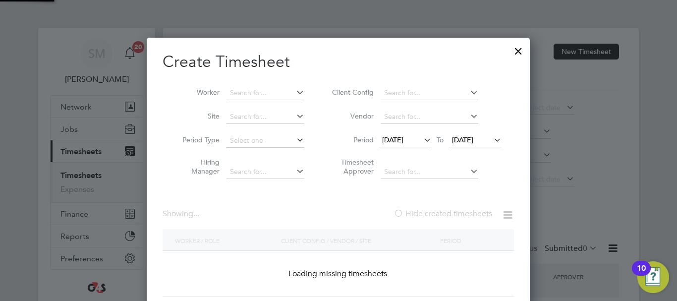
scroll to position [1541, 388]
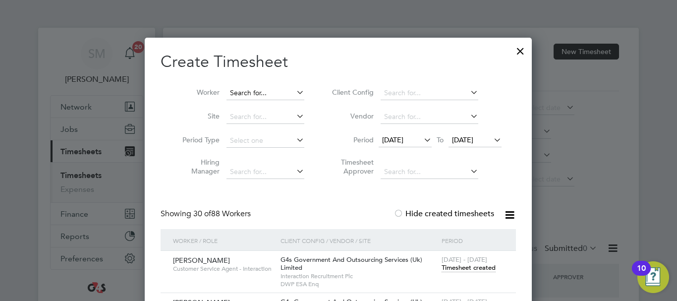
click at [248, 96] on input at bounding box center [266, 93] width 78 height 14
type input "s"
type input "M"
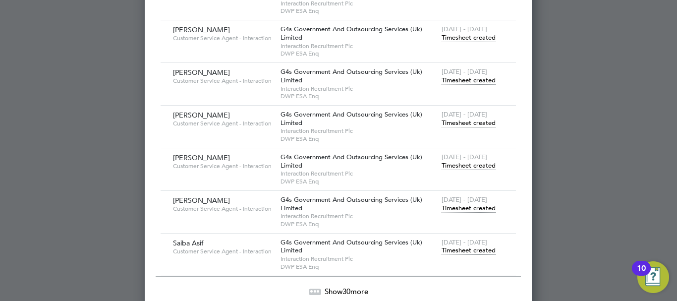
scroll to position [1278, 0]
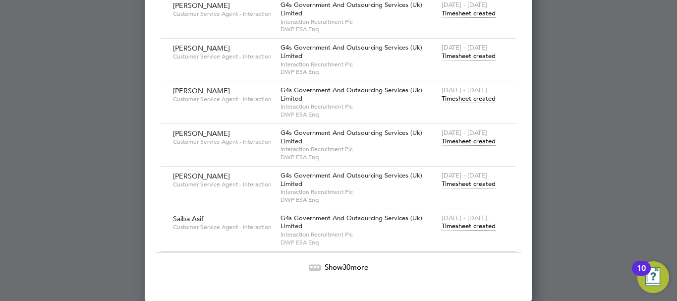
click at [336, 267] on span "Show 30 more" at bounding box center [347, 266] width 44 height 9
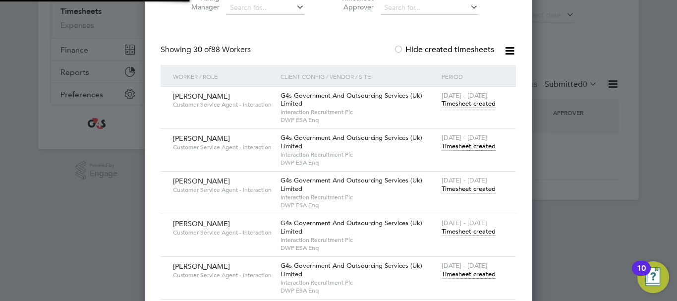
scroll to position [294, 0]
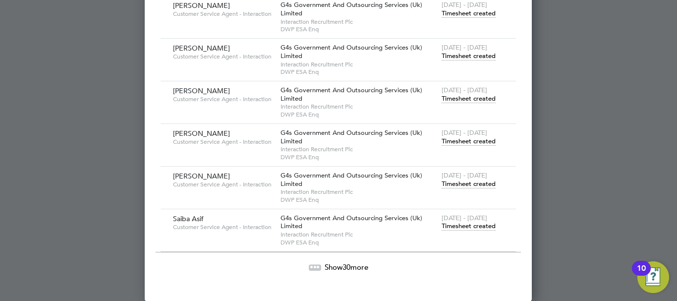
click at [336, 268] on span "Show 30 more" at bounding box center [347, 266] width 44 height 9
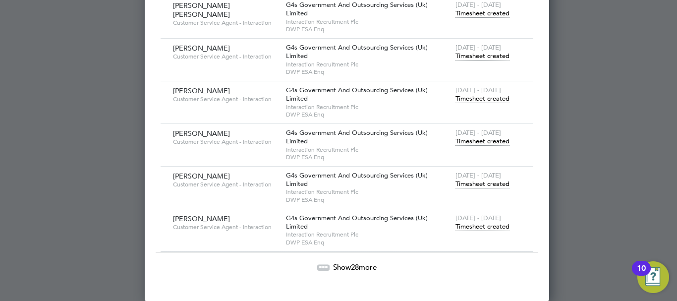
click at [351, 266] on span "28" at bounding box center [355, 266] width 8 height 9
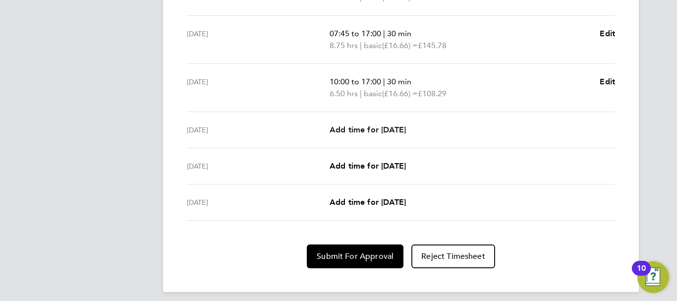
click at [388, 126] on span "Add time for [DATE]" at bounding box center [368, 129] width 76 height 9
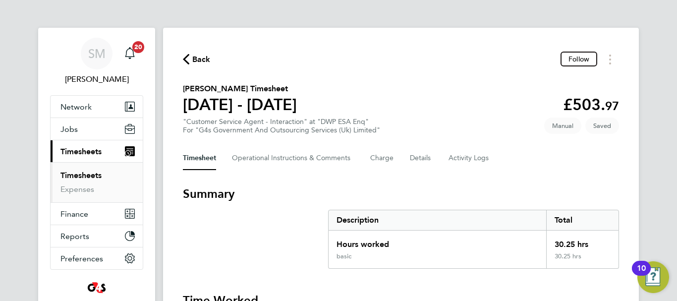
select select "30"
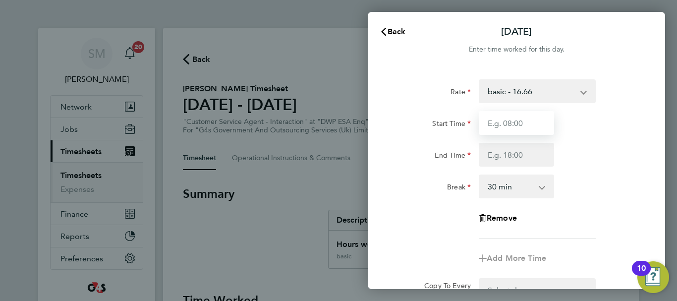
click at [512, 119] on input "Start Time" at bounding box center [516, 123] width 75 height 24
click at [300, 145] on div "Back [DATE] Enter time worked for this day. Rate basic - 16.66 System Issue Pai…" at bounding box center [338, 150] width 677 height 301
click at [295, 175] on div "Back [DATE] Enter time worked for this day. Rate basic - 16.66 System Issue Pai…" at bounding box center [338, 150] width 677 height 301
click at [395, 32] on span "Back" at bounding box center [397, 31] width 18 height 9
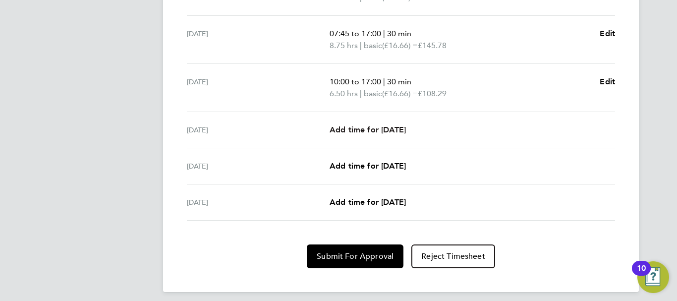
click at [406, 131] on span "Add time for [DATE]" at bounding box center [368, 129] width 76 height 9
select select "30"
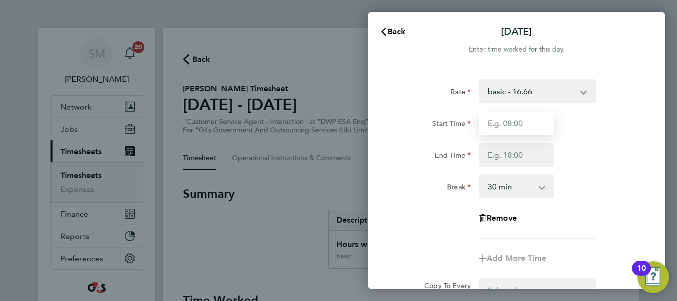
click at [518, 124] on input "Start Time" at bounding box center [516, 123] width 75 height 24
type input "08:45"
click at [515, 142] on div "Start Time 08:45 End Time" at bounding box center [517, 139] width 250 height 56
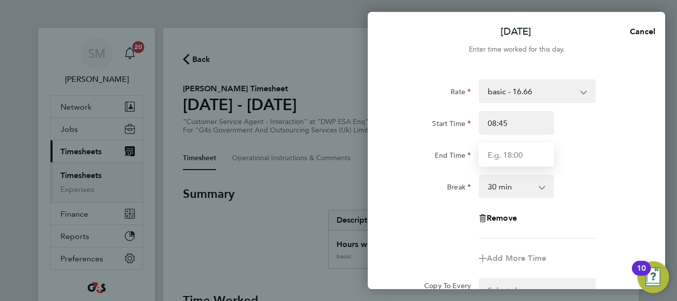
drag, startPoint x: 513, startPoint y: 152, endPoint x: 507, endPoint y: 145, distance: 9.1
click at [513, 152] on input "End Time" at bounding box center [516, 155] width 75 height 24
type input "16:30"
click at [602, 201] on div "Rate basic - 16.66 System Issue Paid - 16.66 x1.5 - 24.73 System Issue Not Paid…" at bounding box center [517, 158] width 242 height 159
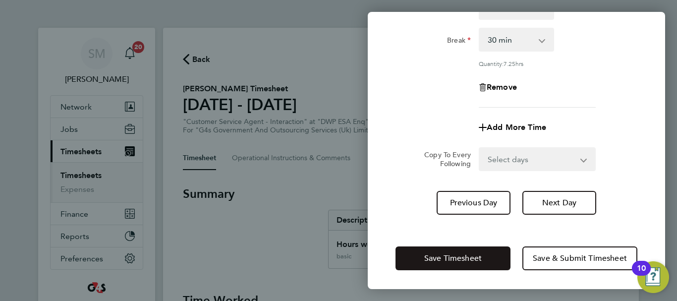
click at [487, 255] on button "Save Timesheet" at bounding box center [453, 258] width 115 height 24
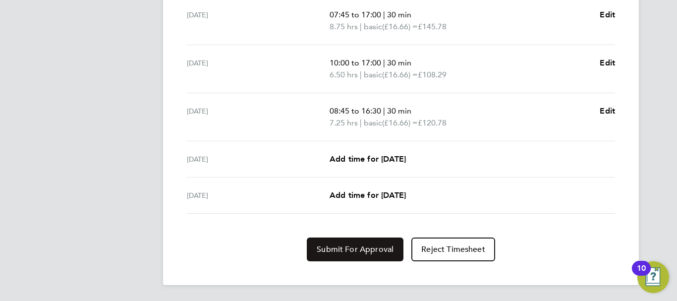
click at [378, 244] on span "Submit For Approval" at bounding box center [355, 249] width 77 height 10
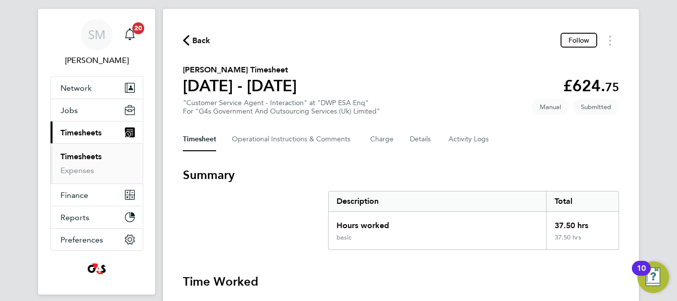
click at [189, 37] on span "Back" at bounding box center [197, 39] width 28 height 9
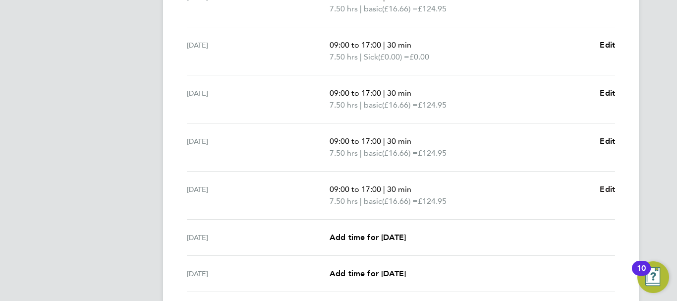
click at [606, 190] on span "Edit" at bounding box center [607, 188] width 15 height 9
select select "30"
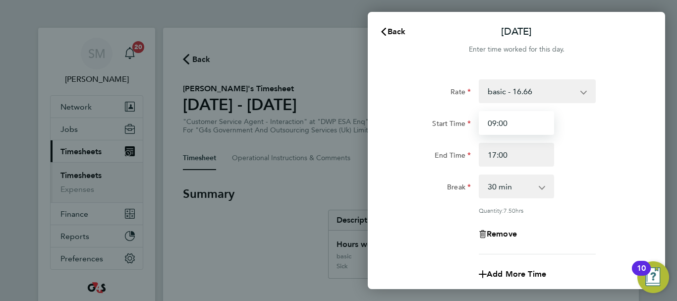
click at [518, 129] on input "09:00" at bounding box center [516, 123] width 75 height 24
drag, startPoint x: 515, startPoint y: 128, endPoint x: 484, endPoint y: 133, distance: 31.1
click at [484, 133] on input "09:00" at bounding box center [516, 123] width 75 height 24
click at [505, 124] on input "Start Time" at bounding box center [516, 123] width 75 height 24
type input "08:45"
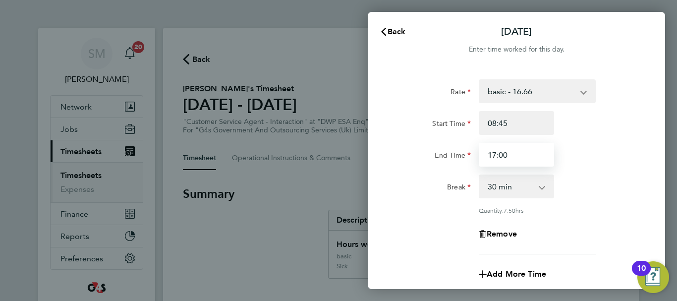
click at [507, 159] on input "17:00" at bounding box center [516, 155] width 75 height 24
drag, startPoint x: 512, startPoint y: 157, endPoint x: 489, endPoint y: 154, distance: 23.0
click at [489, 154] on input "17:00" at bounding box center [516, 155] width 75 height 24
click at [522, 154] on input "End Time" at bounding box center [516, 155] width 75 height 24
type input "16:30"
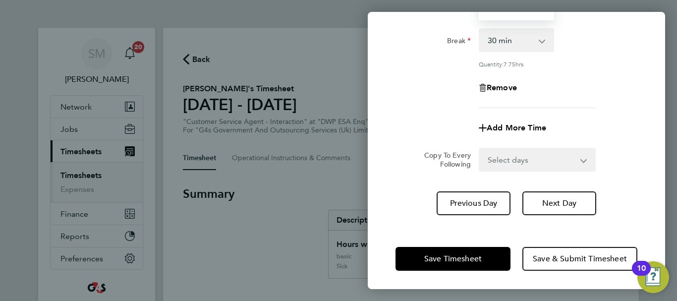
scroll to position [147, 0]
drag, startPoint x: 613, startPoint y: 212, endPoint x: 591, endPoint y: 228, distance: 27.4
click at [613, 212] on div "Previous Day Next Day" at bounding box center [517, 203] width 242 height 24
click at [471, 256] on span "Save Timesheet" at bounding box center [453, 258] width 58 height 10
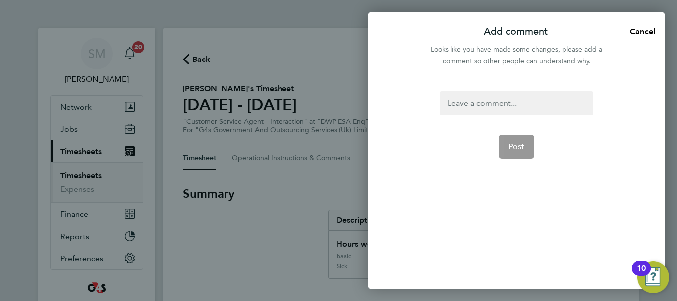
click at [537, 113] on div at bounding box center [516, 103] width 153 height 24
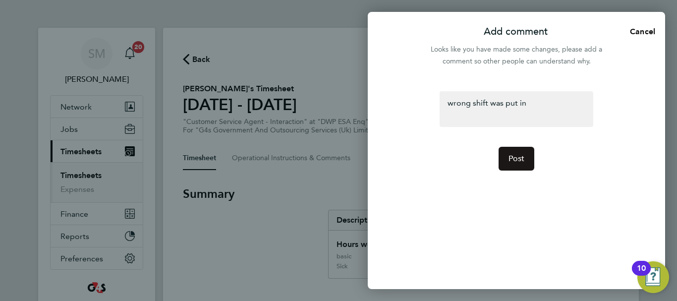
click at [518, 158] on span "Post" at bounding box center [517, 159] width 16 height 10
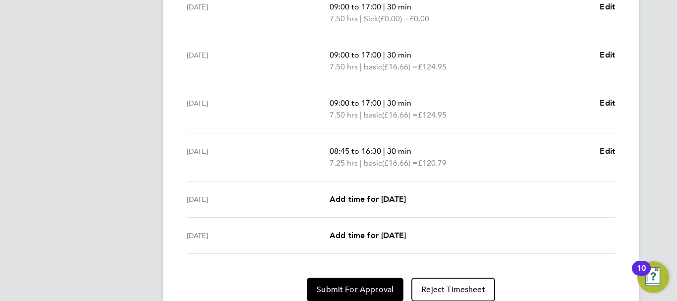
scroll to position [425, 0]
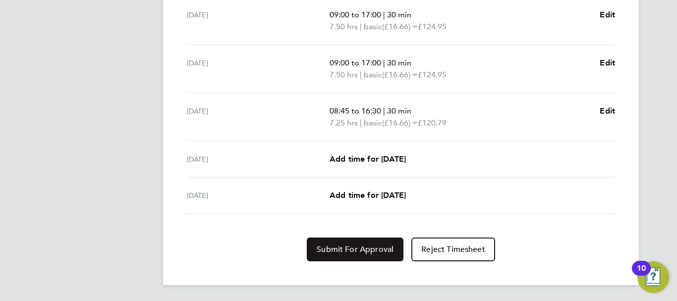
click at [378, 244] on button "Submit For Approval" at bounding box center [355, 249] width 97 height 24
click at [606, 108] on span "Edit" at bounding box center [607, 110] width 15 height 9
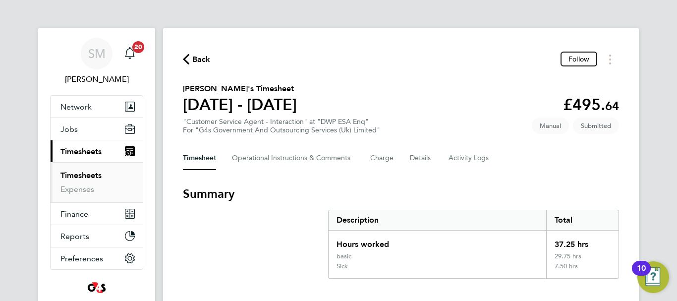
select select "30"
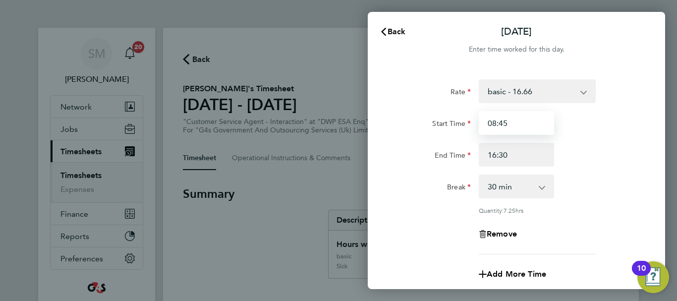
click at [505, 128] on input "08:45" at bounding box center [516, 123] width 75 height 24
drag, startPoint x: 516, startPoint y: 123, endPoint x: 479, endPoint y: 128, distance: 36.5
click at [479, 128] on input "08:45" at bounding box center [516, 123] width 75 height 24
click at [531, 122] on input "Start Time" at bounding box center [516, 123] width 75 height 24
type input "09:00"
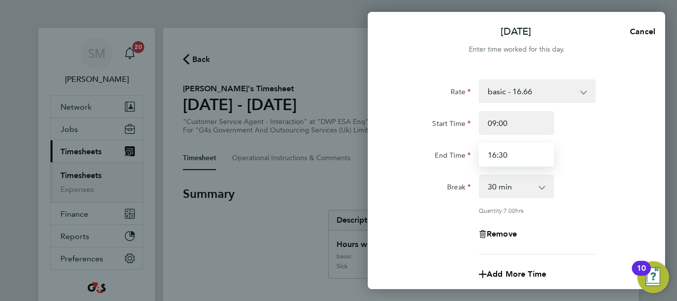
drag, startPoint x: 523, startPoint y: 154, endPoint x: 445, endPoint y: 152, distance: 77.9
click at [445, 152] on div "End Time 16:30" at bounding box center [517, 155] width 250 height 24
type input "17:00"
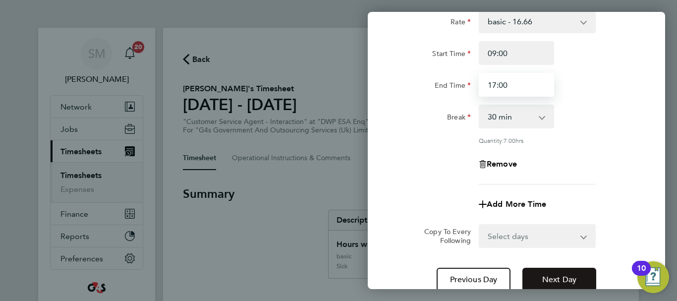
scroll to position [147, 0]
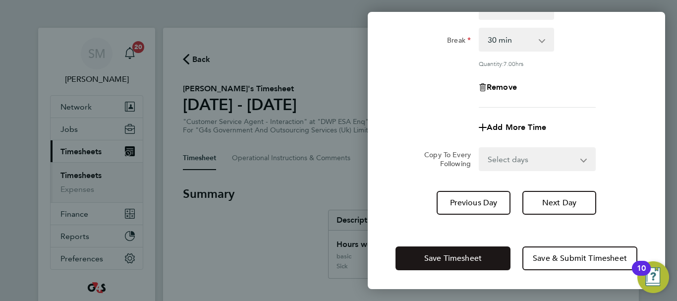
click at [476, 251] on button "Save Timesheet" at bounding box center [453, 258] width 115 height 24
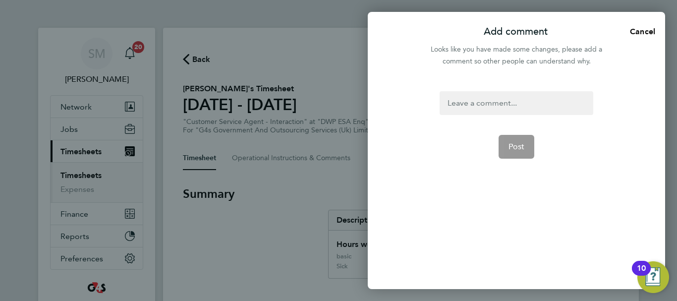
click at [494, 99] on div at bounding box center [516, 103] width 153 height 24
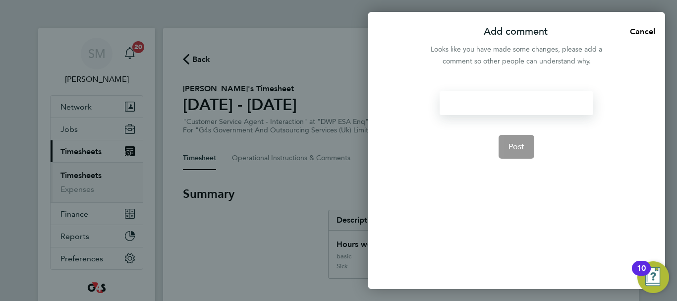
click at [487, 98] on div at bounding box center [516, 103] width 153 height 24
click at [513, 146] on span "Post" at bounding box center [517, 147] width 16 height 10
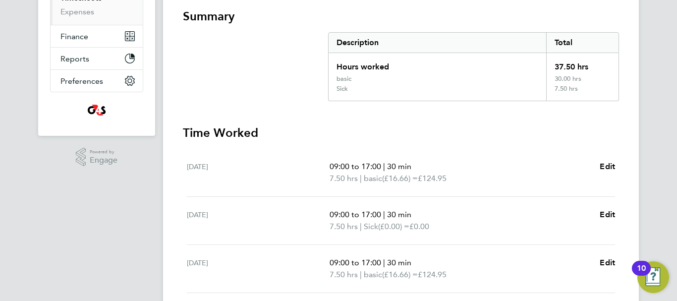
scroll to position [425, 0]
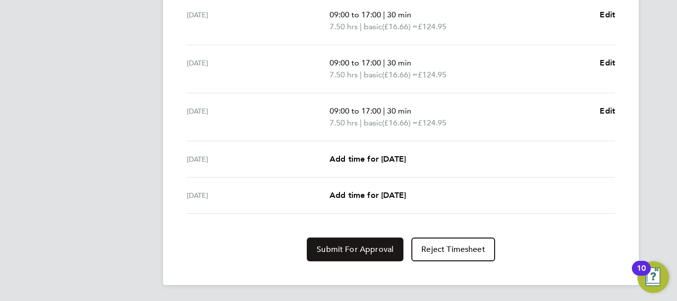
click at [344, 240] on button "Submit For Approval" at bounding box center [355, 249] width 97 height 24
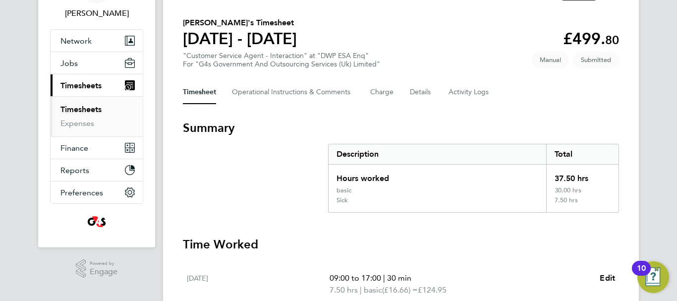
scroll to position [0, 0]
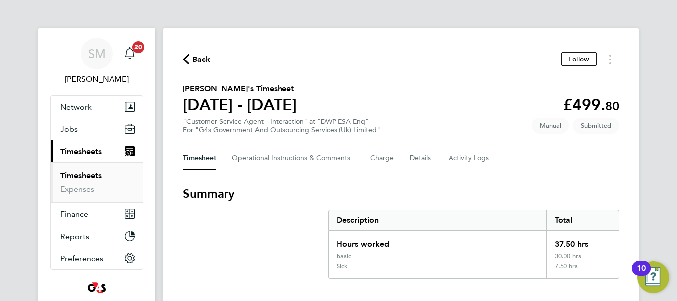
click at [203, 58] on span "Back" at bounding box center [201, 60] width 18 height 12
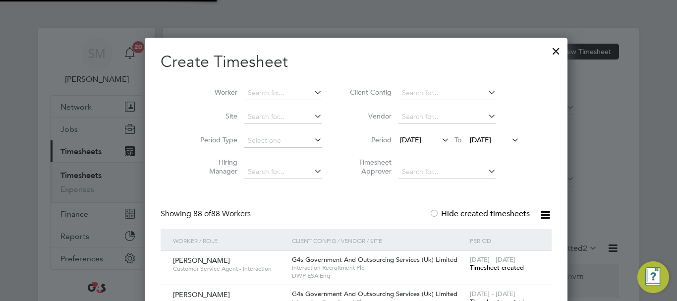
scroll to position [33, 86]
click at [547, 52] on div at bounding box center [556, 49] width 18 height 18
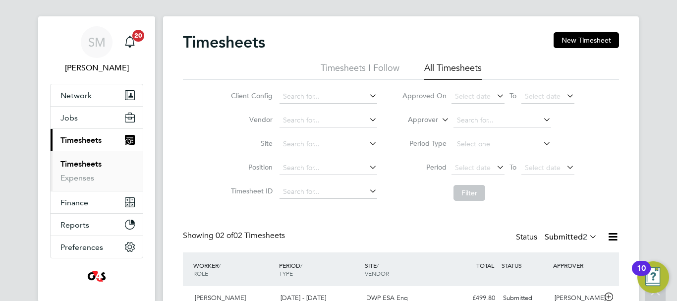
scroll to position [0, 0]
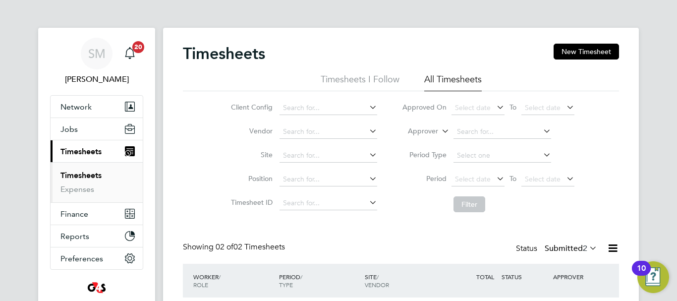
click at [571, 60] on div "Timesheets New Timesheet" at bounding box center [401, 59] width 436 height 30
click at [572, 53] on button "New Timesheet" at bounding box center [586, 52] width 65 height 16
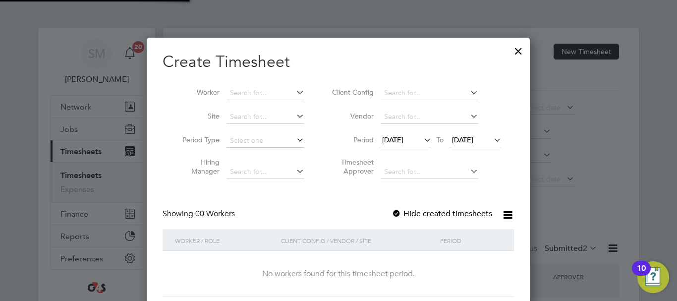
scroll to position [280, 384]
click at [294, 96] on icon at bounding box center [294, 92] width 0 height 14
click at [472, 64] on h2 "Create Timesheet" at bounding box center [338, 62] width 351 height 21
click at [520, 55] on div at bounding box center [519, 49] width 18 height 18
